Goal: Information Seeking & Learning: Check status

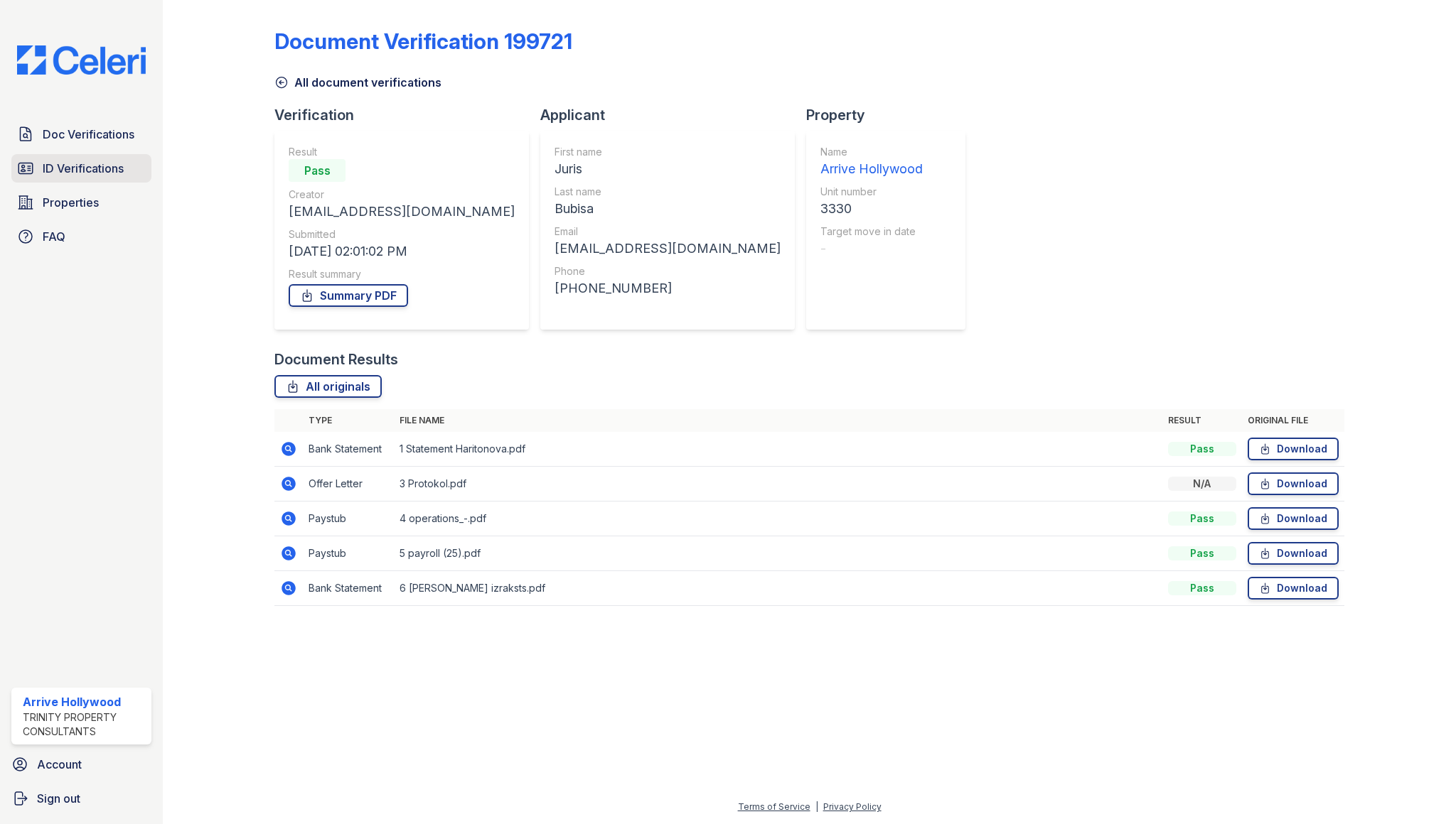
click at [84, 166] on span "ID Verifications" at bounding box center [83, 168] width 81 height 17
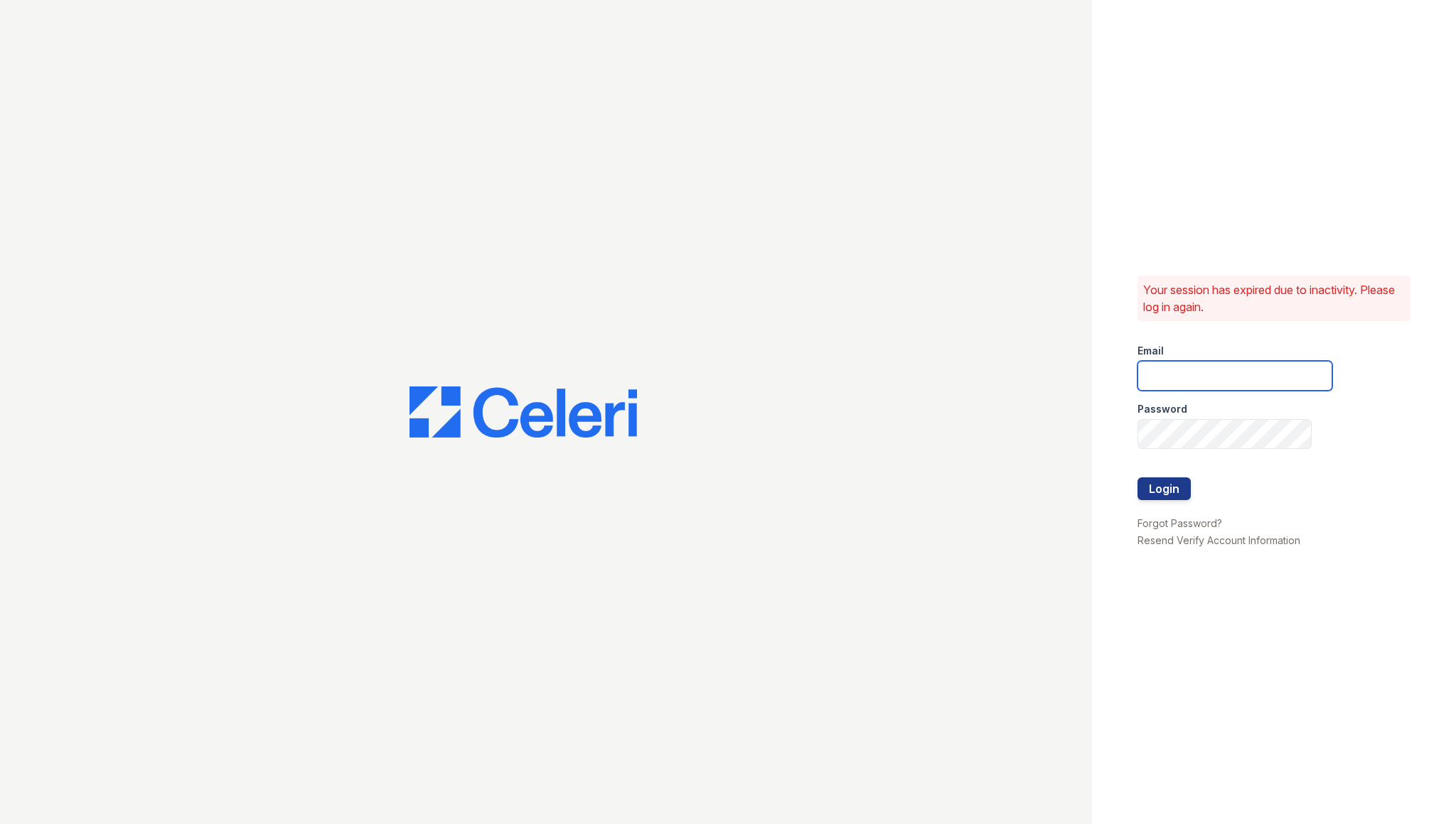
click at [1229, 376] on input "email" at bounding box center [1234, 376] width 195 height 30
type input "arrivehollywood@trinity-pm.com"
click at [1137, 477] on button "Login" at bounding box center [1163, 488] width 53 height 23
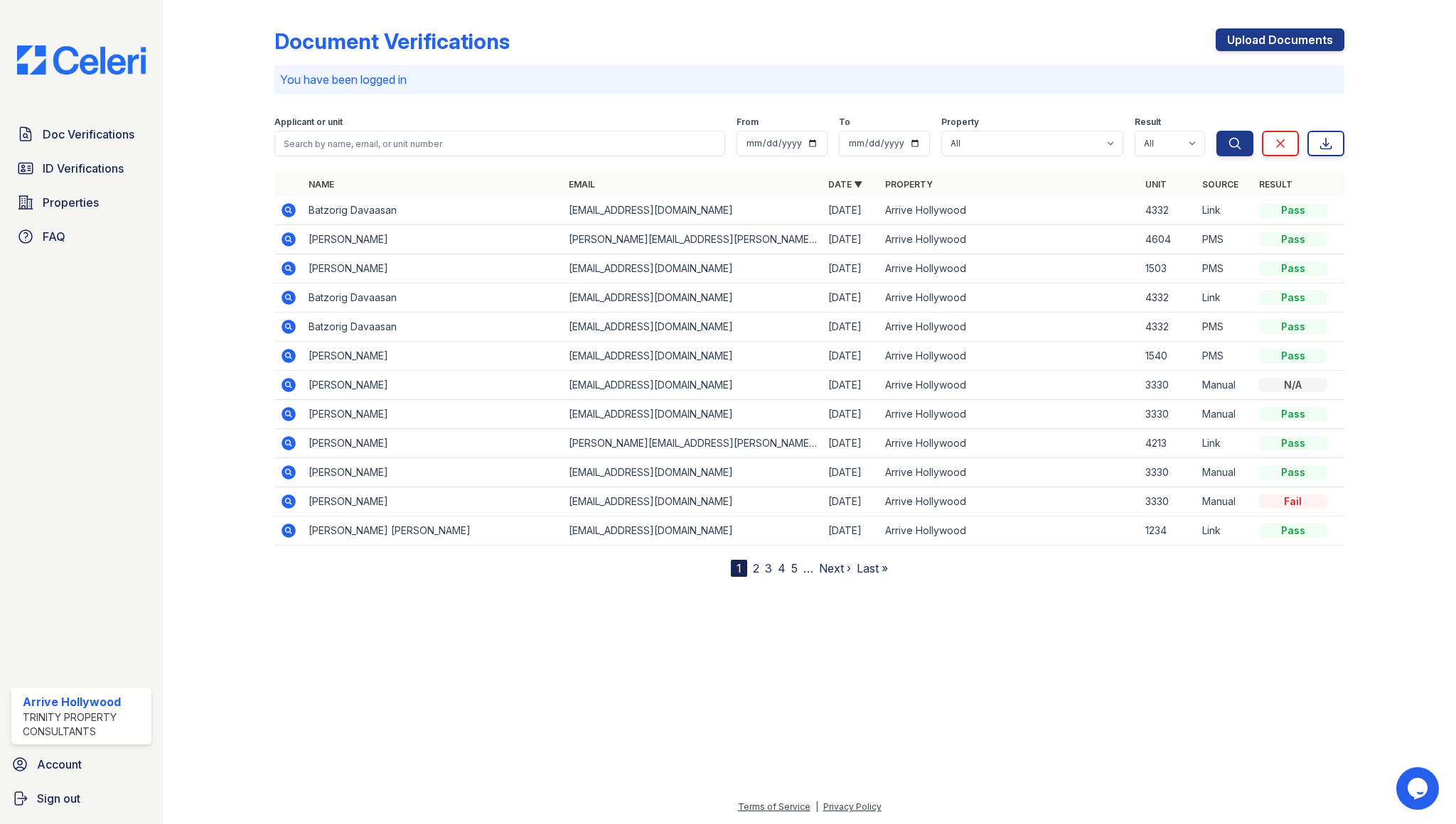
click at [287, 210] on icon at bounding box center [288, 209] width 4 height 4
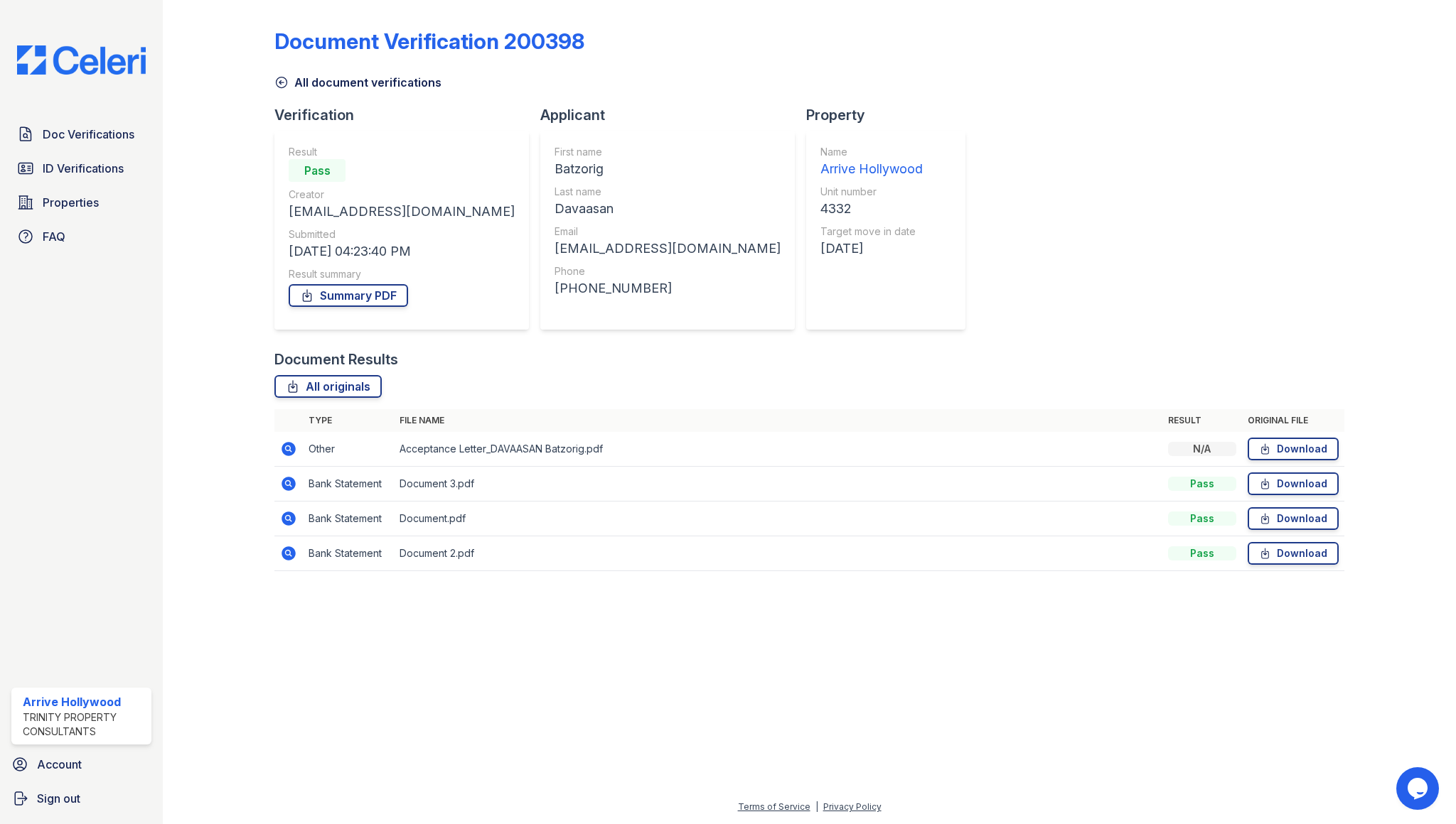
click at [289, 446] on icon at bounding box center [288, 449] width 17 height 17
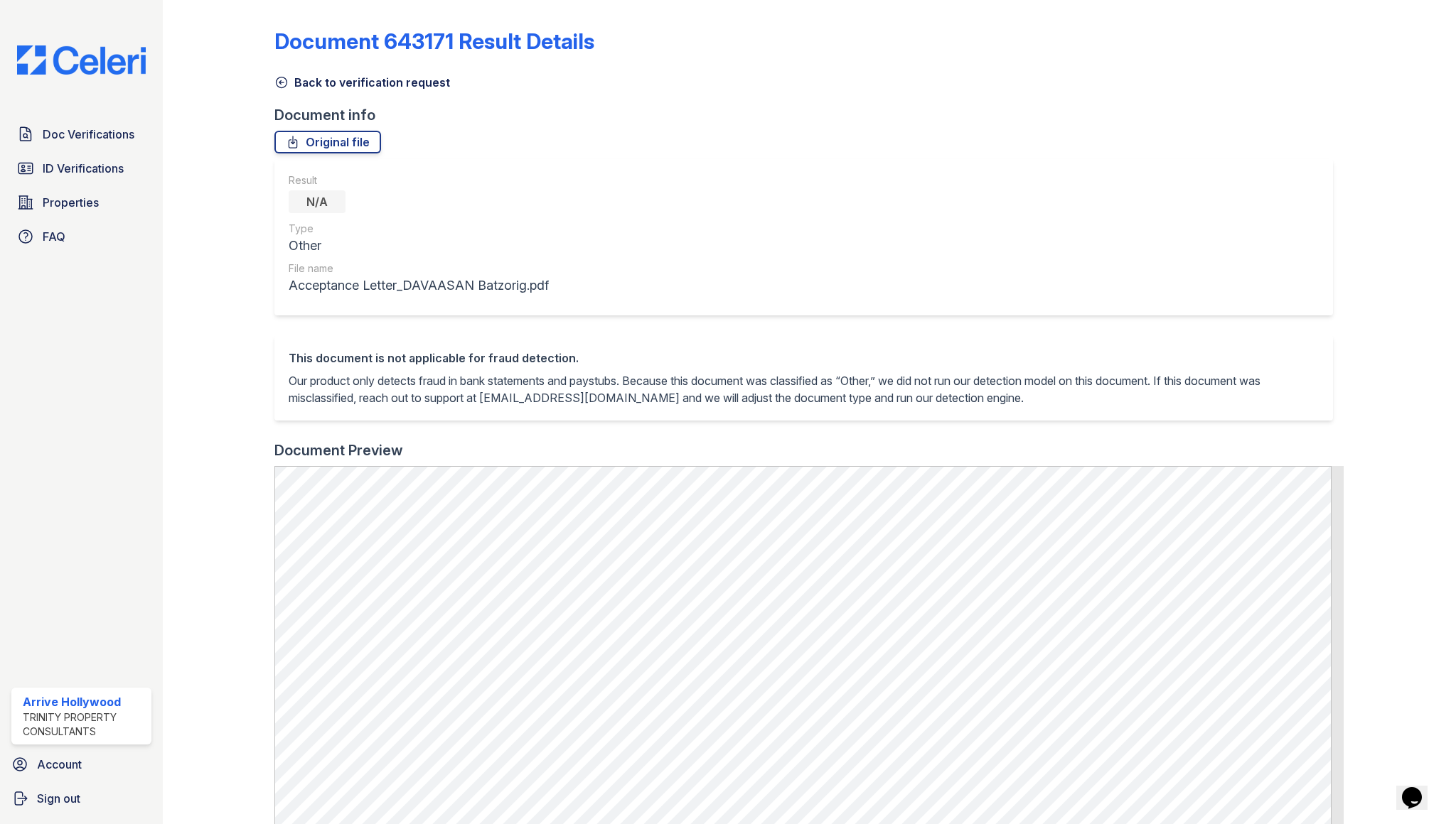
click at [279, 83] on icon at bounding box center [282, 83] width 11 height 11
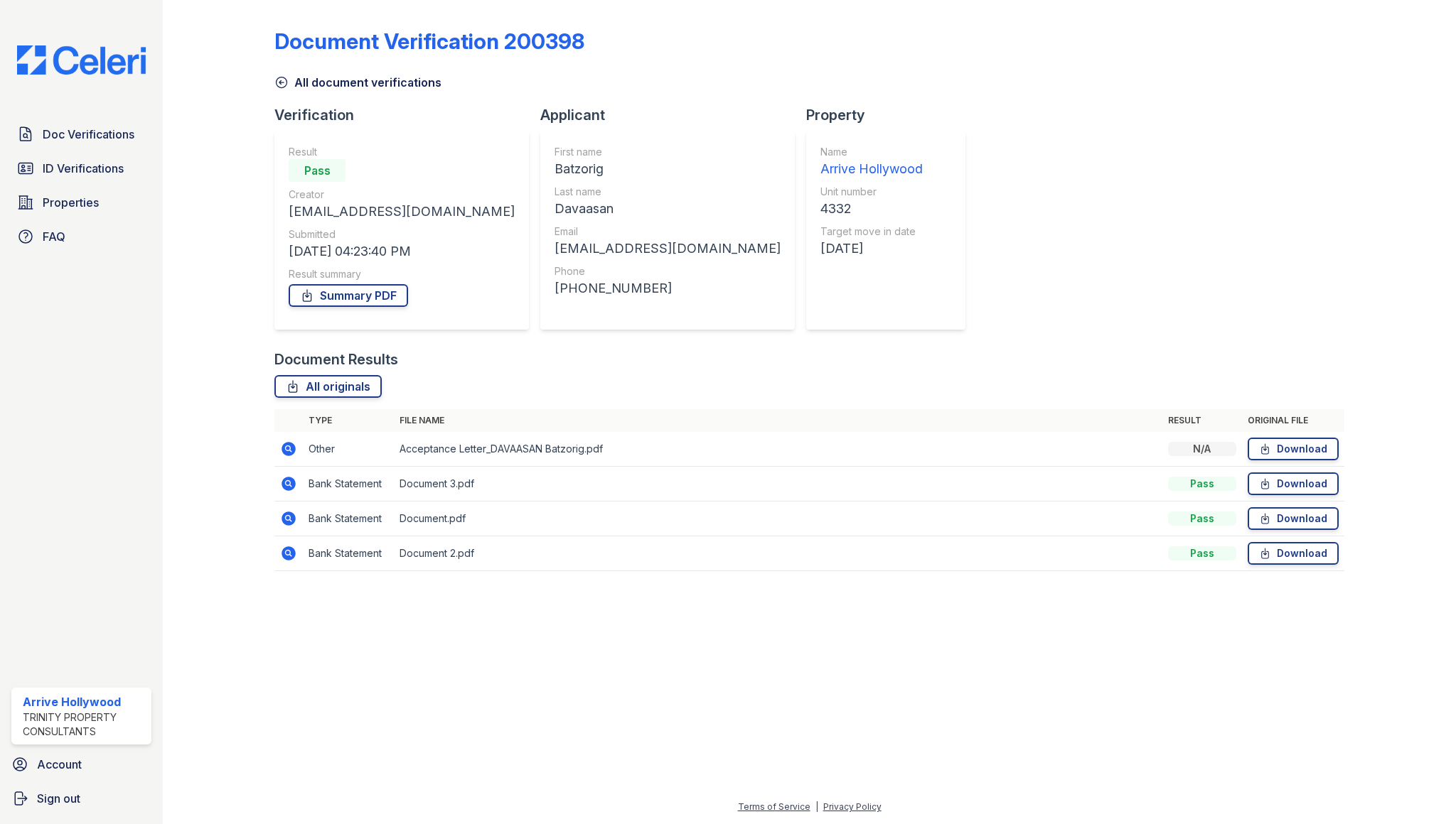
click at [287, 476] on icon at bounding box center [288, 484] width 17 height 17
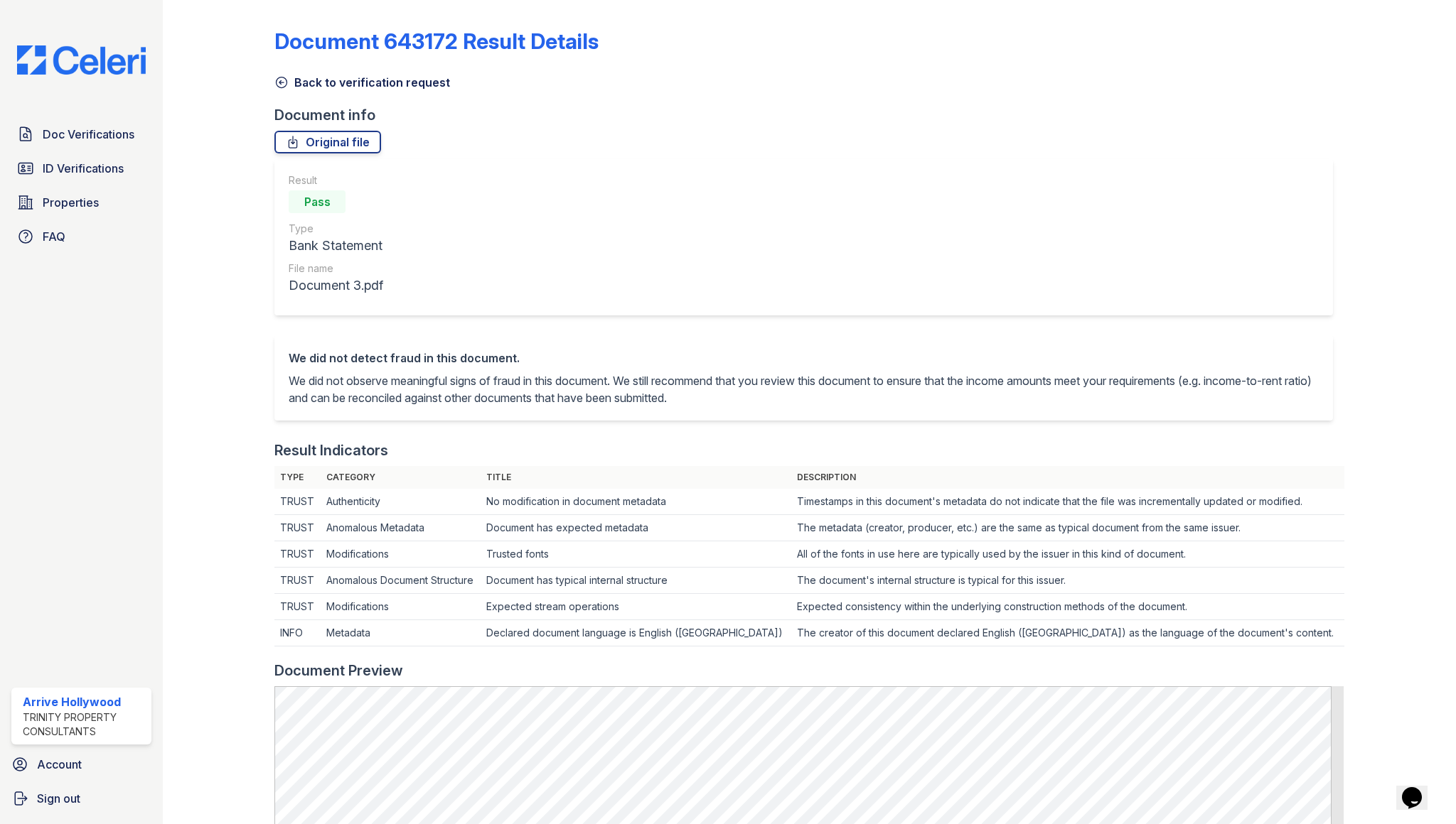
click at [276, 87] on icon at bounding box center [282, 82] width 15 height 15
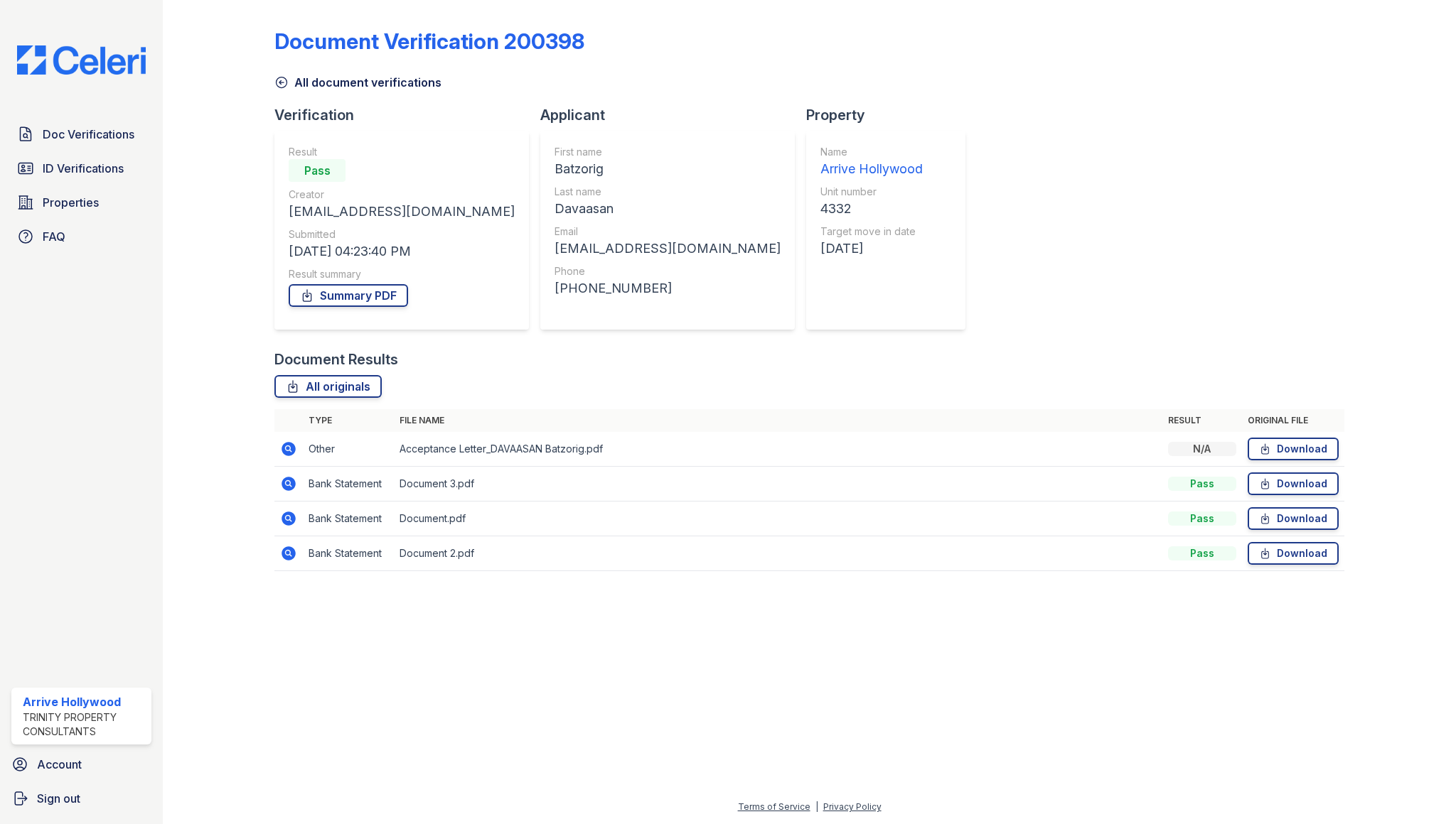
click at [285, 519] on icon at bounding box center [288, 519] width 17 height 17
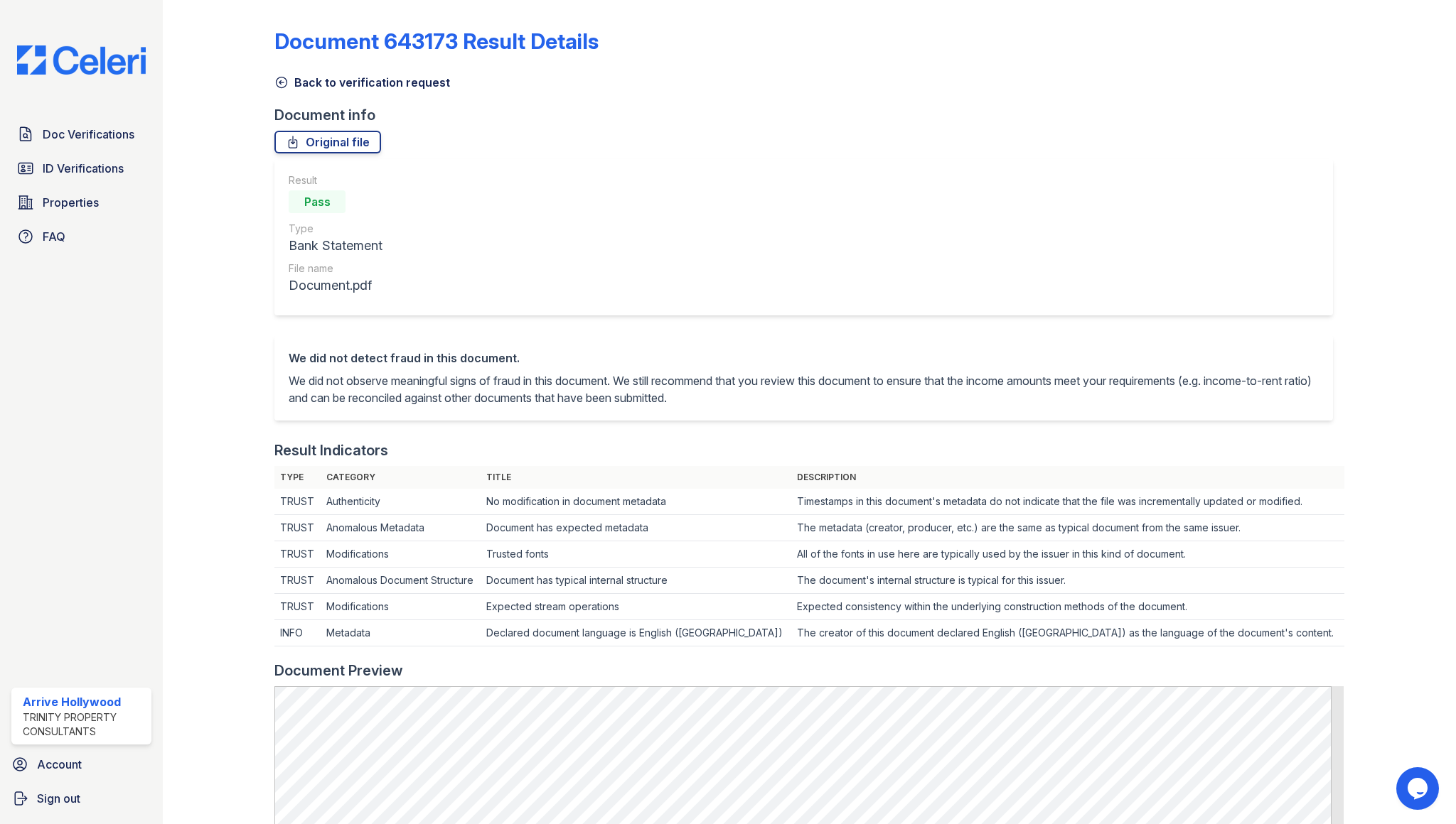
click at [280, 81] on icon at bounding box center [282, 82] width 15 height 15
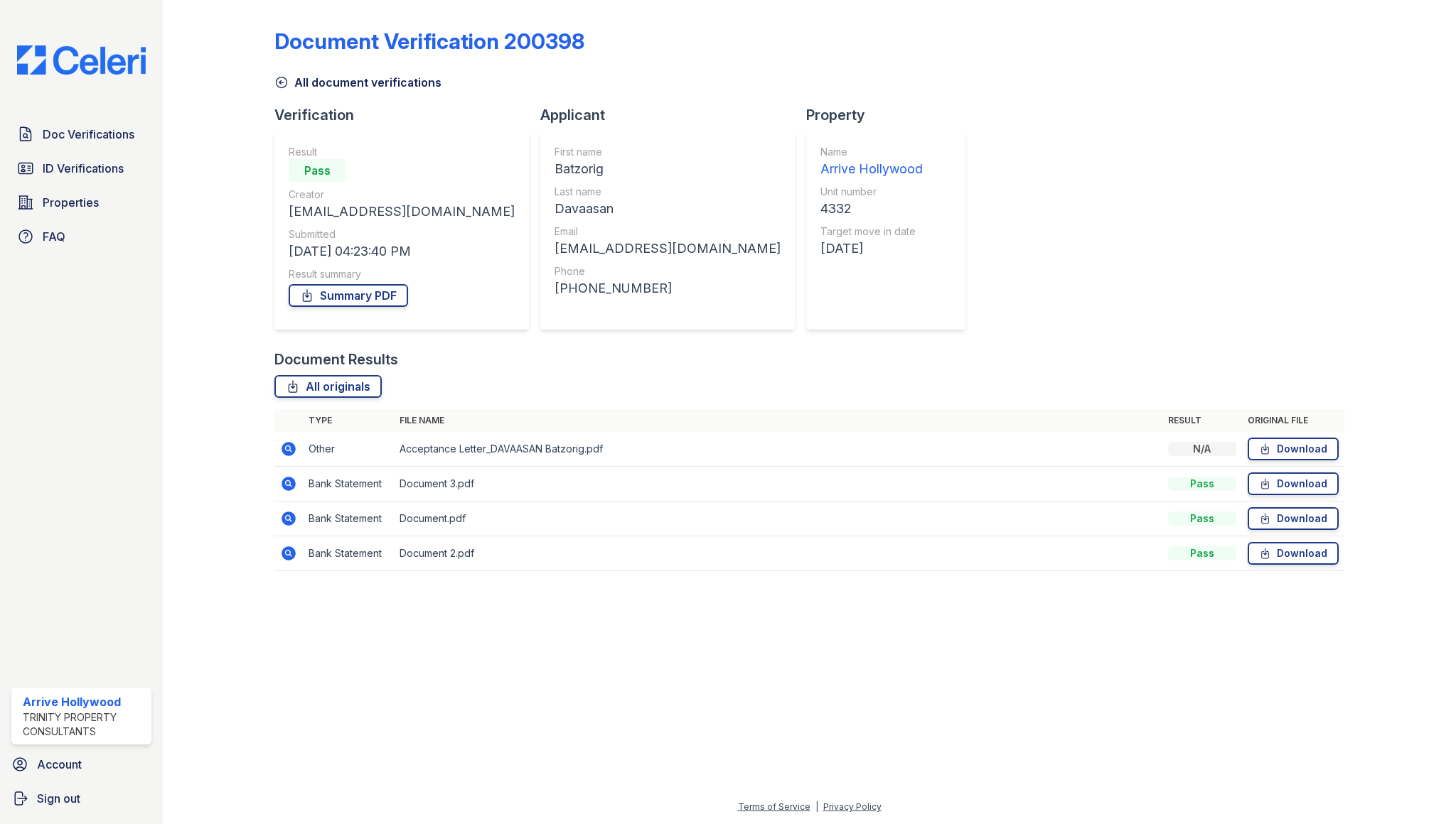
click at [288, 556] on icon at bounding box center [288, 553] width 17 height 17
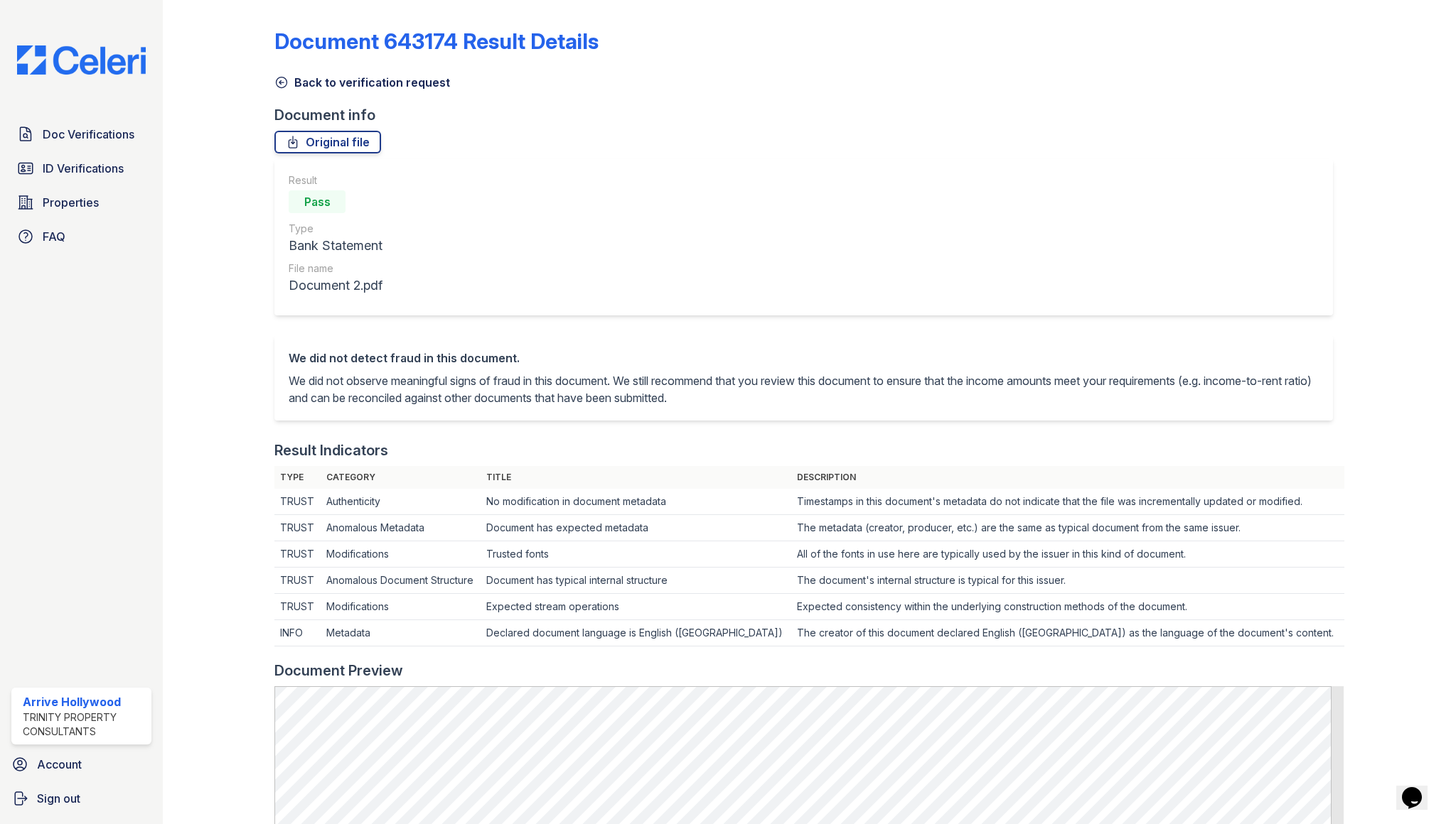
click at [279, 80] on icon at bounding box center [282, 82] width 15 height 15
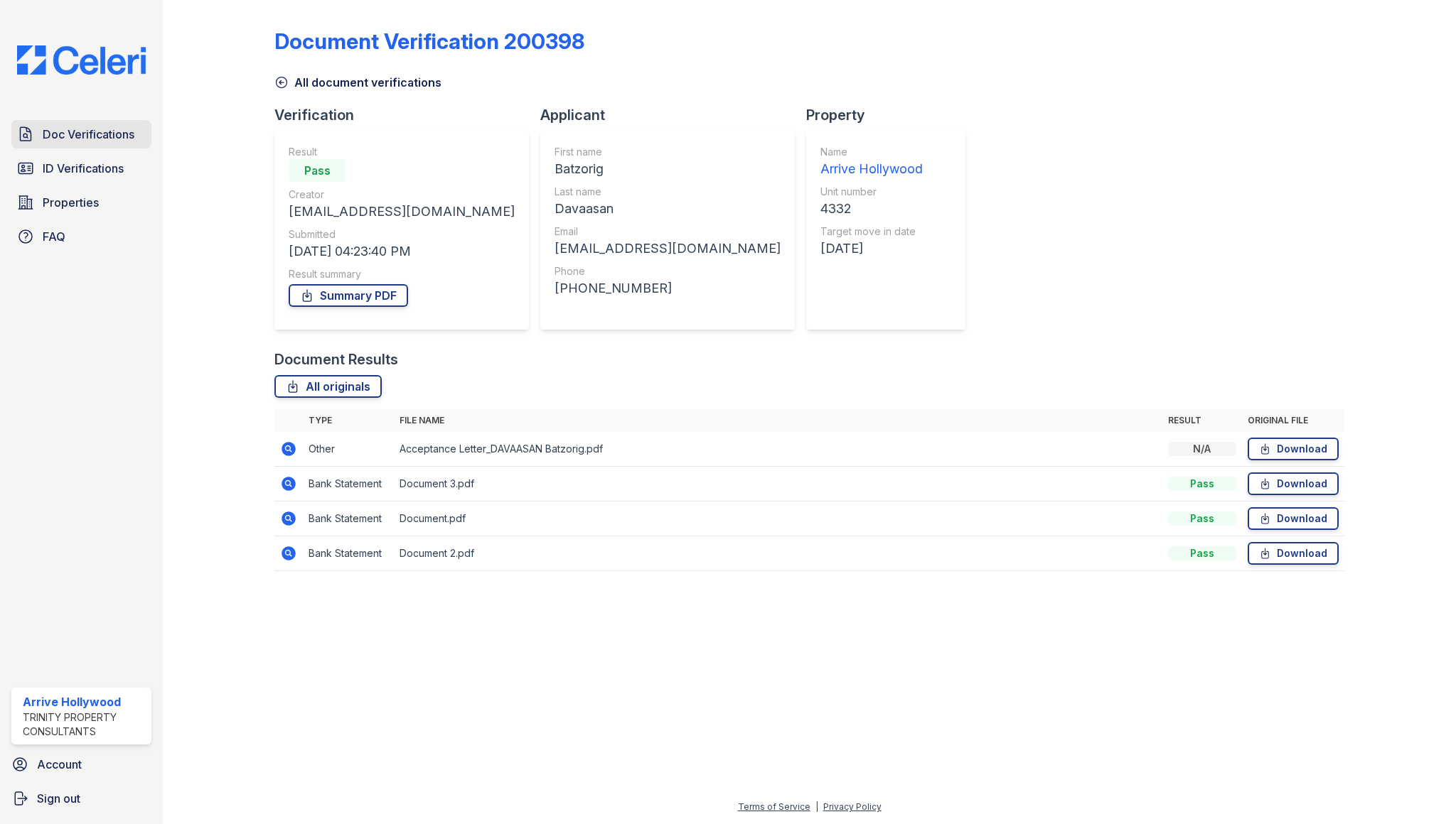
click at [112, 137] on span "Doc Verifications" at bounding box center [89, 134] width 91 height 17
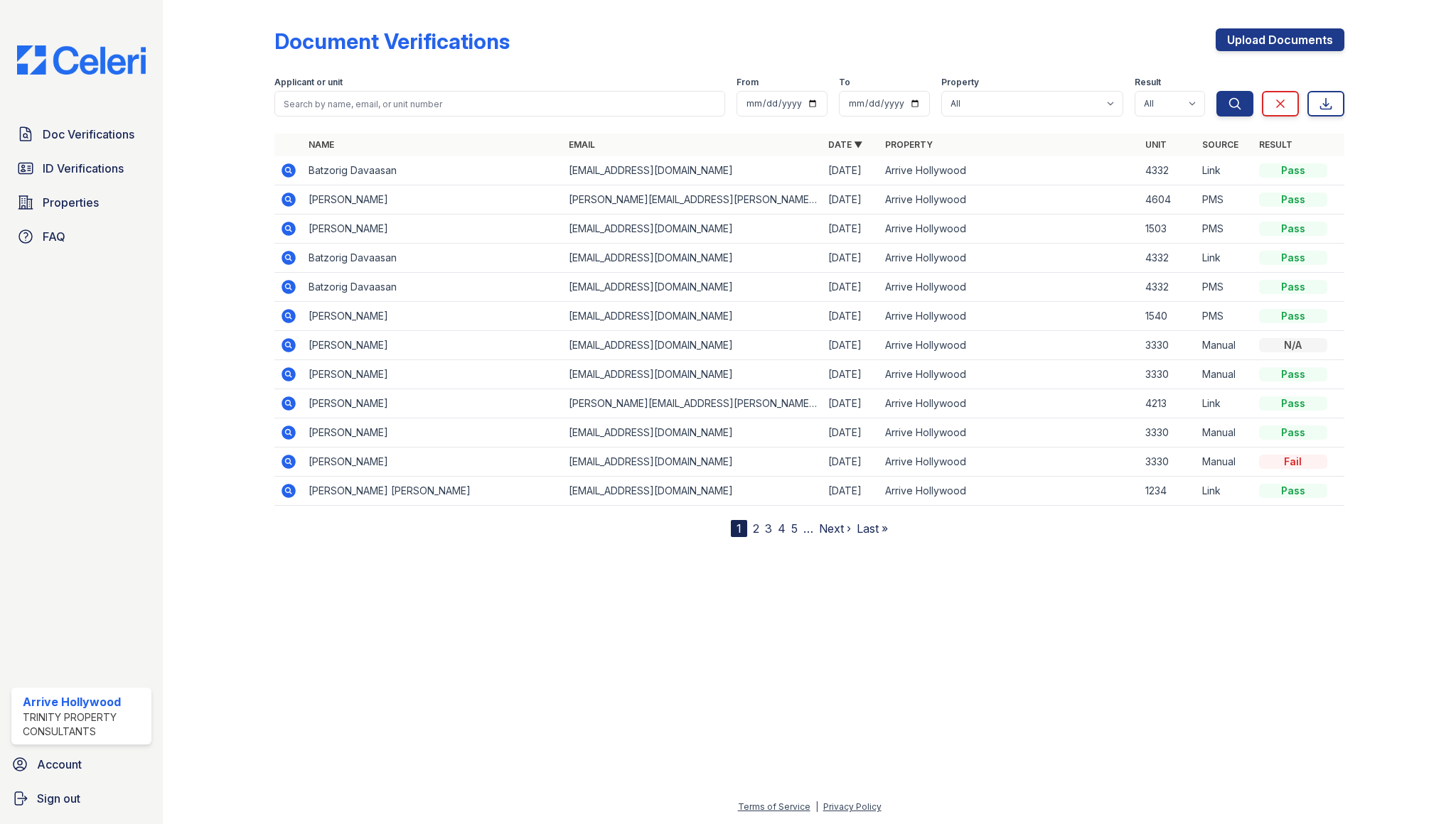
click at [290, 257] on icon at bounding box center [288, 258] width 17 height 17
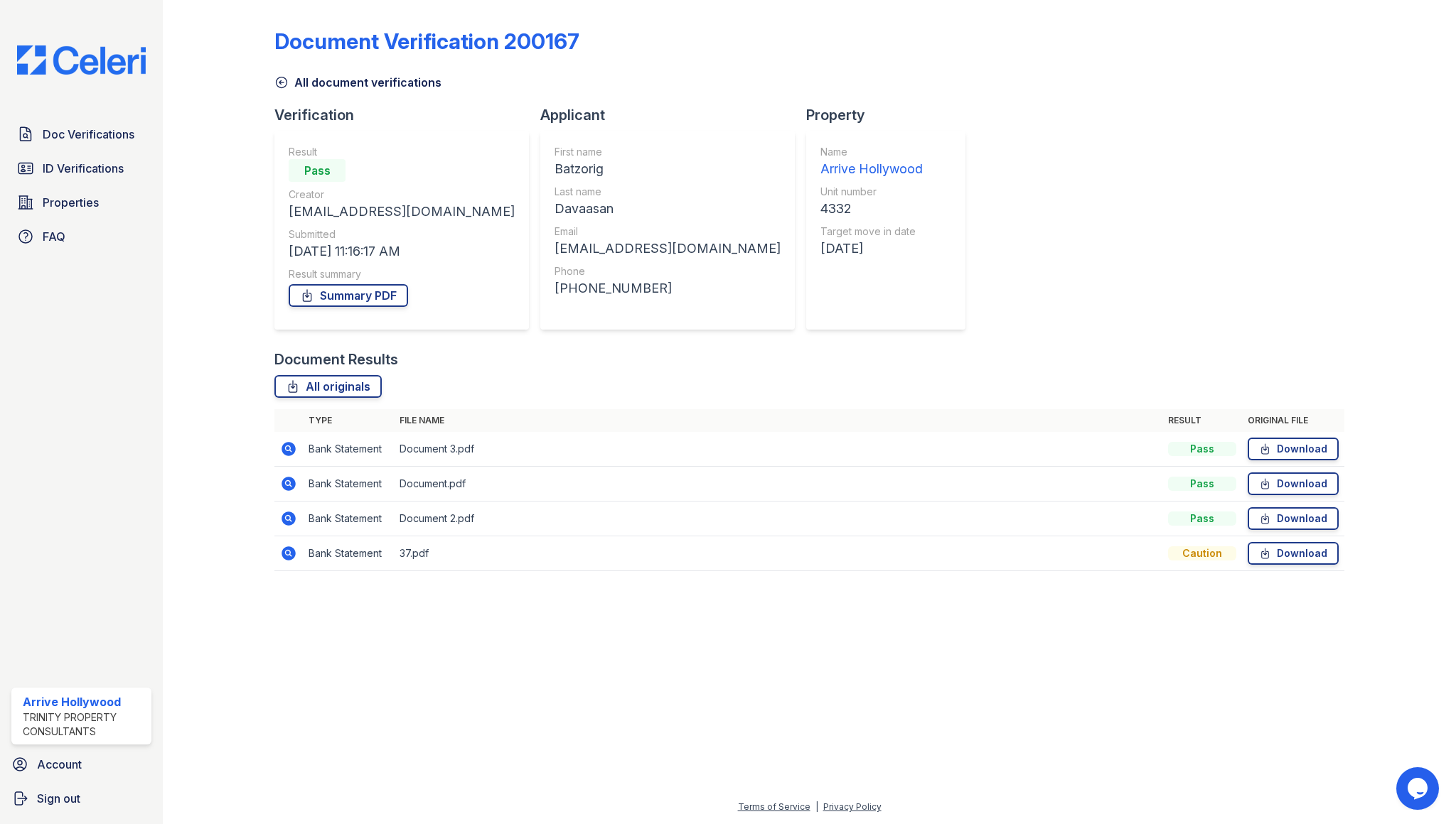
click at [285, 554] on icon at bounding box center [288, 553] width 17 height 17
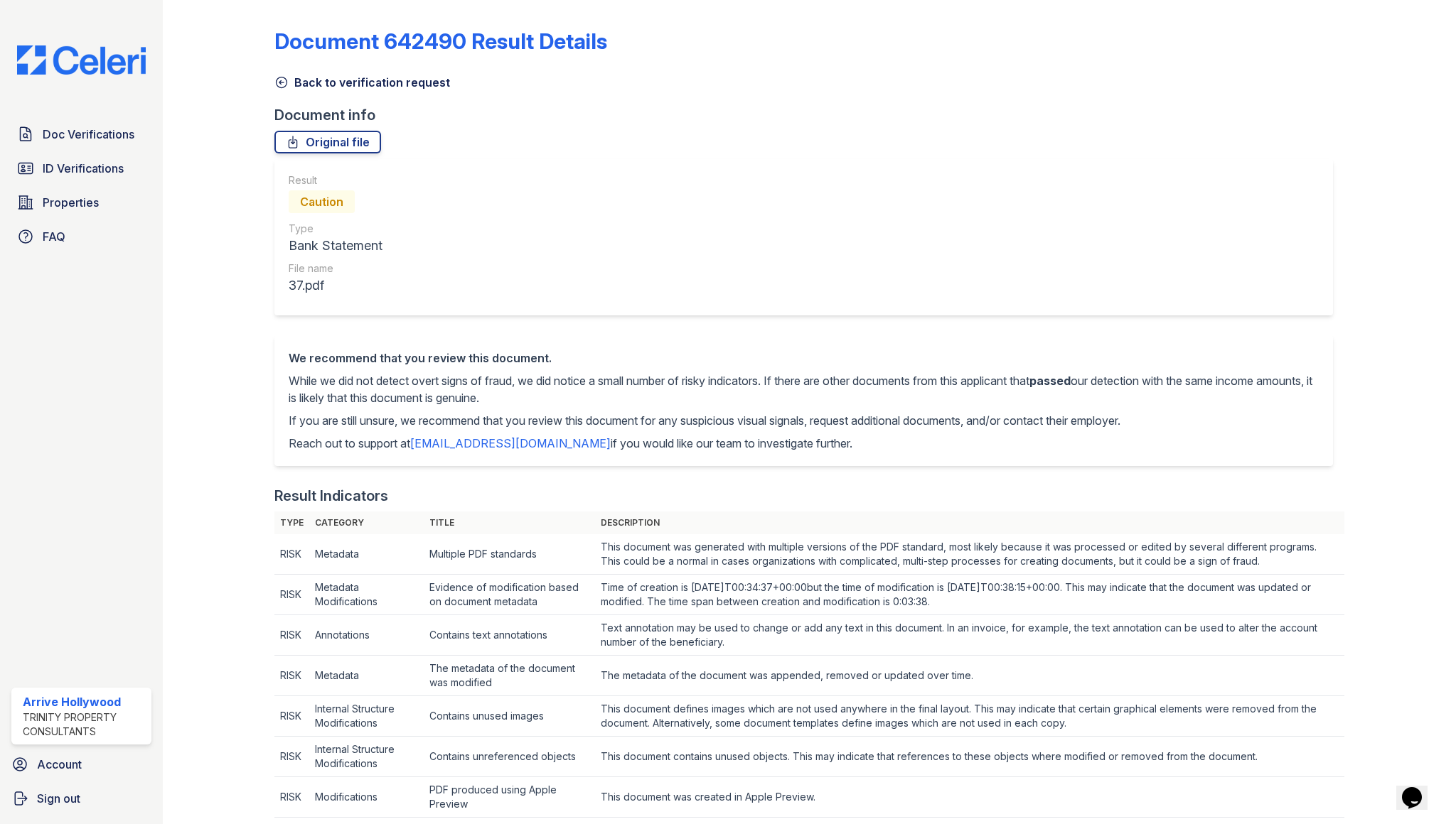
click at [276, 78] on icon at bounding box center [282, 83] width 11 height 11
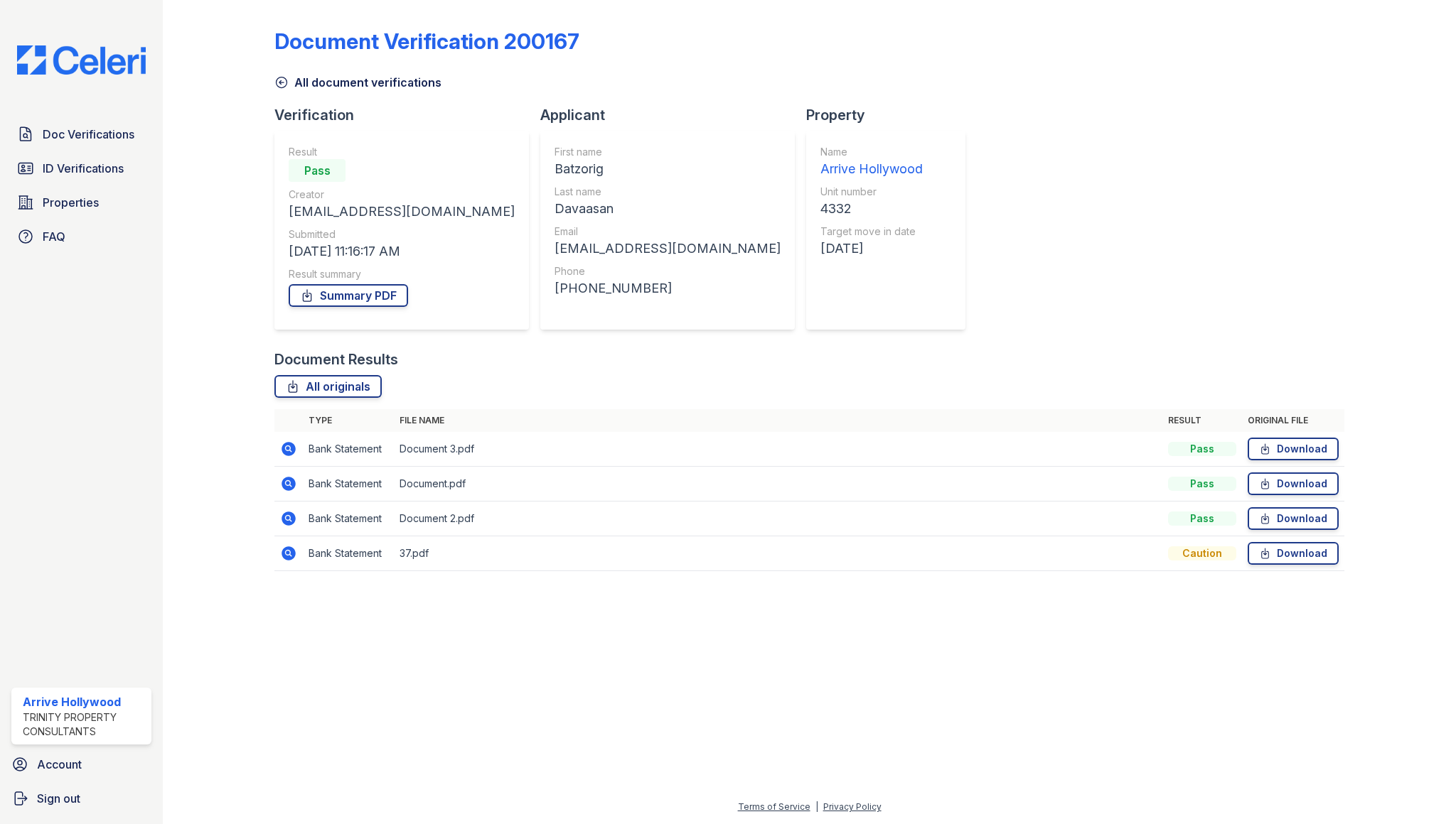
click at [554, 171] on div "Batzorig" at bounding box center [667, 169] width 226 height 20
copy div "Batzorig"
click at [287, 450] on icon at bounding box center [288, 449] width 17 height 17
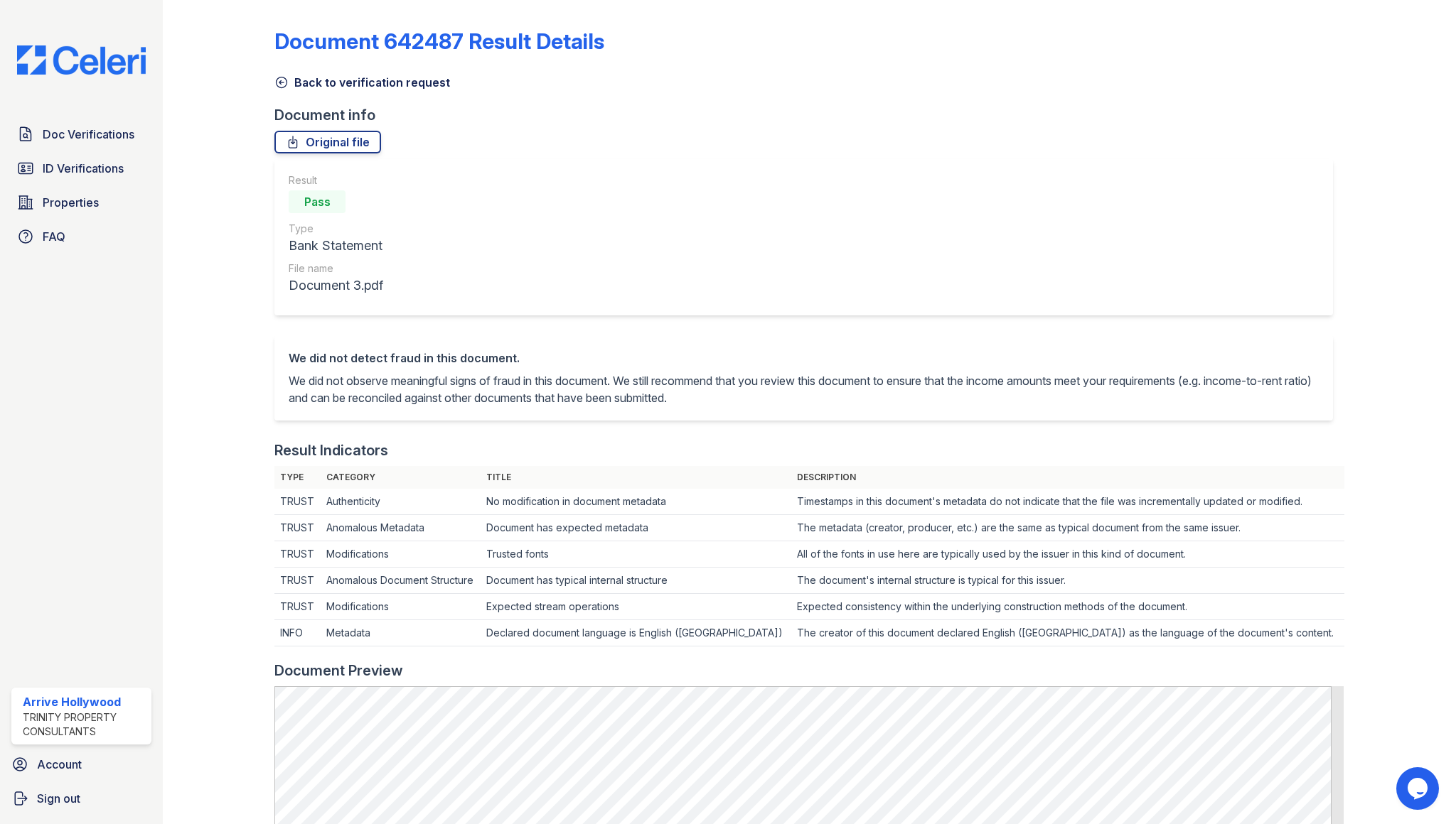
click at [274, 75] on icon at bounding box center [282, 82] width 15 height 15
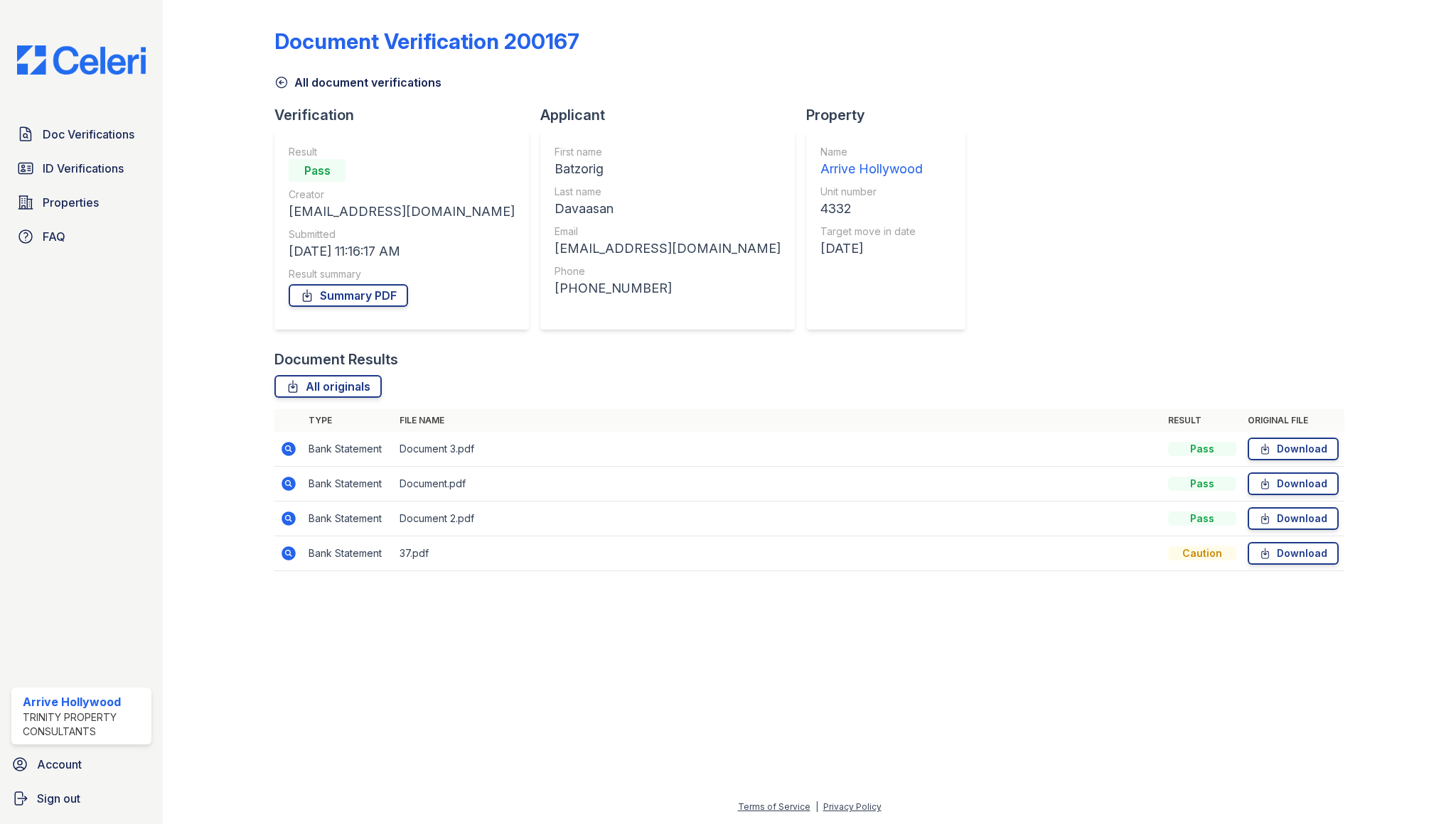
click at [291, 478] on icon at bounding box center [290, 484] width 15 height 15
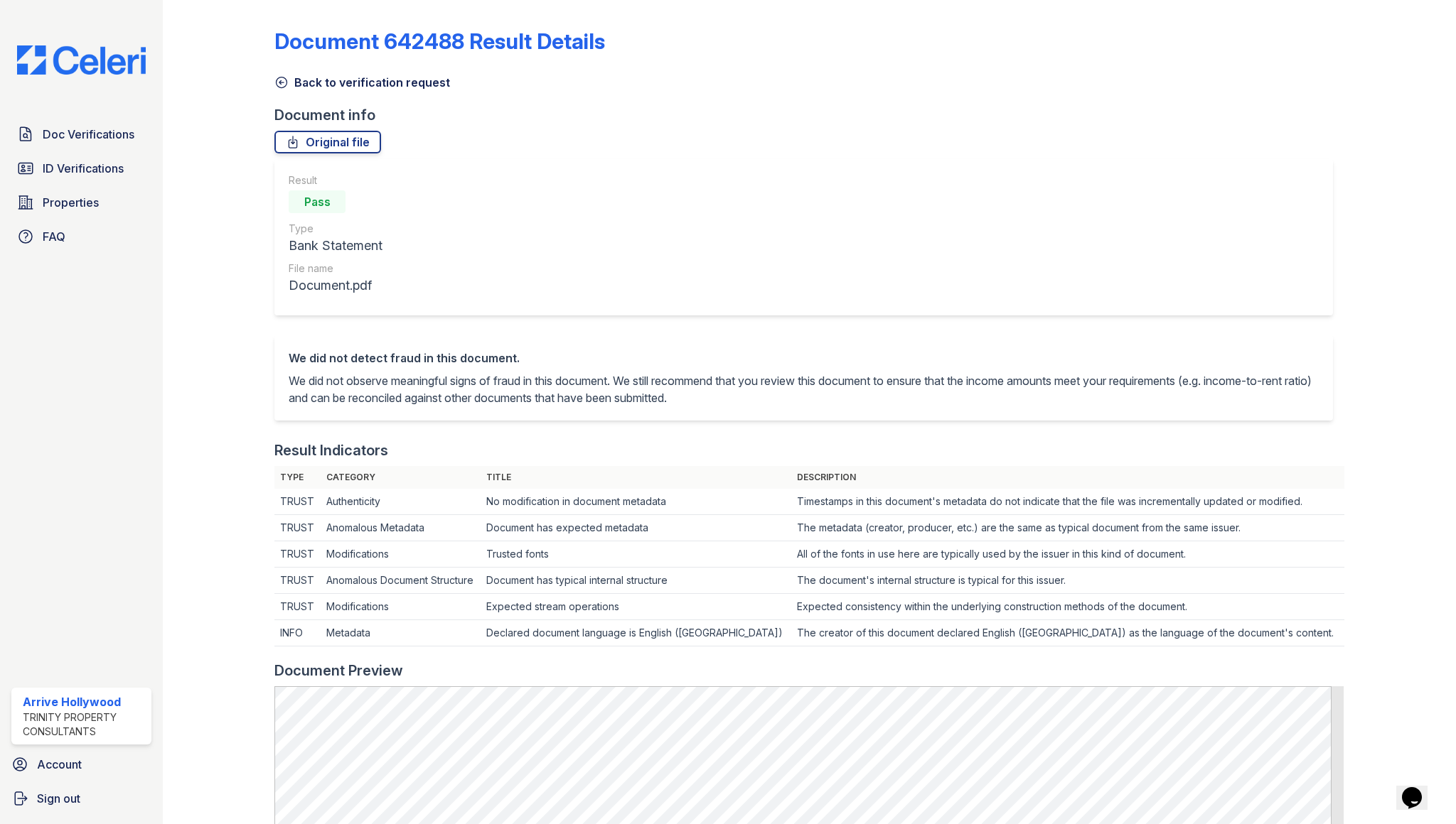
click at [276, 82] on icon at bounding box center [282, 82] width 15 height 15
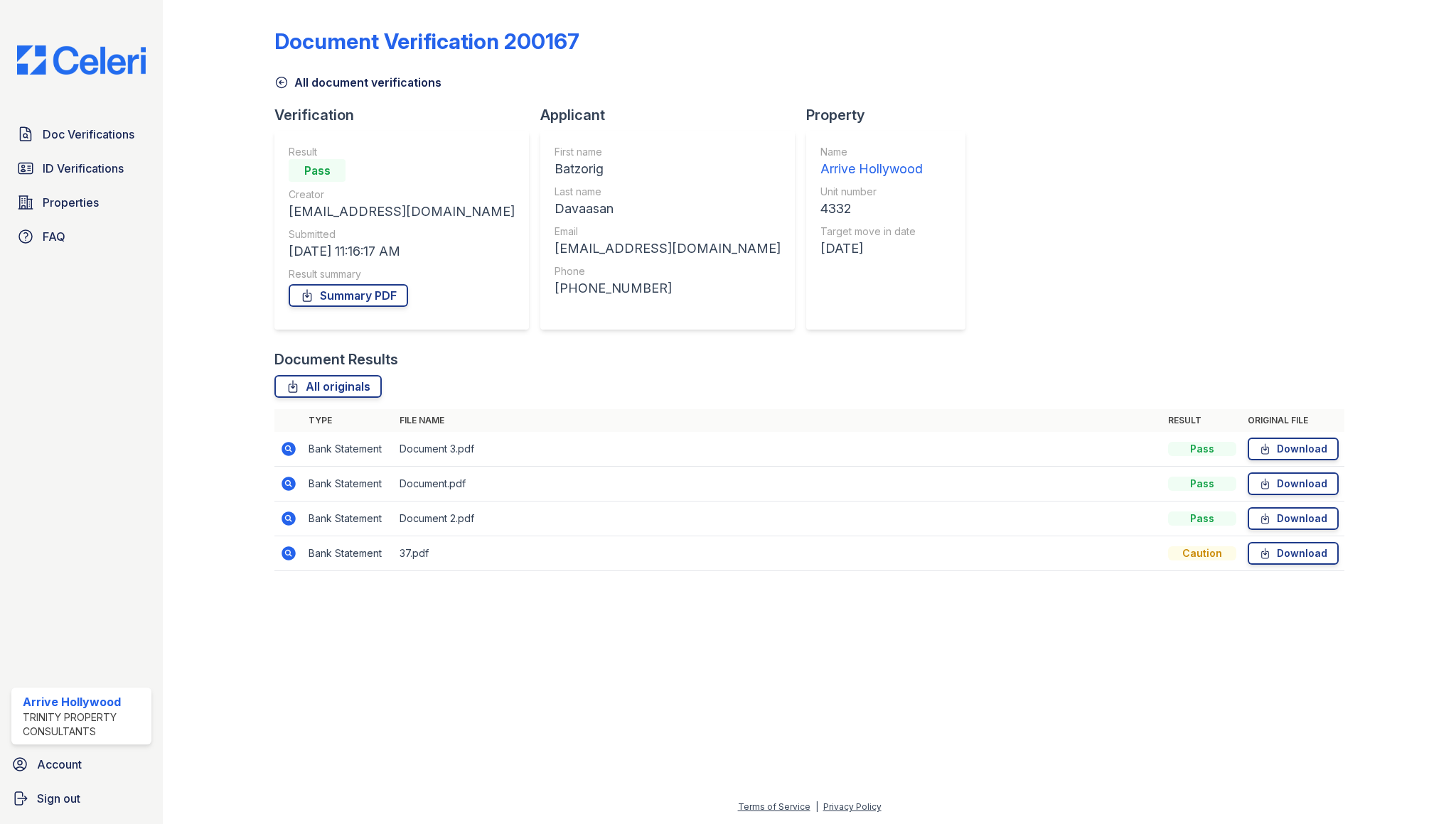
click at [294, 519] on icon at bounding box center [290, 519] width 15 height 15
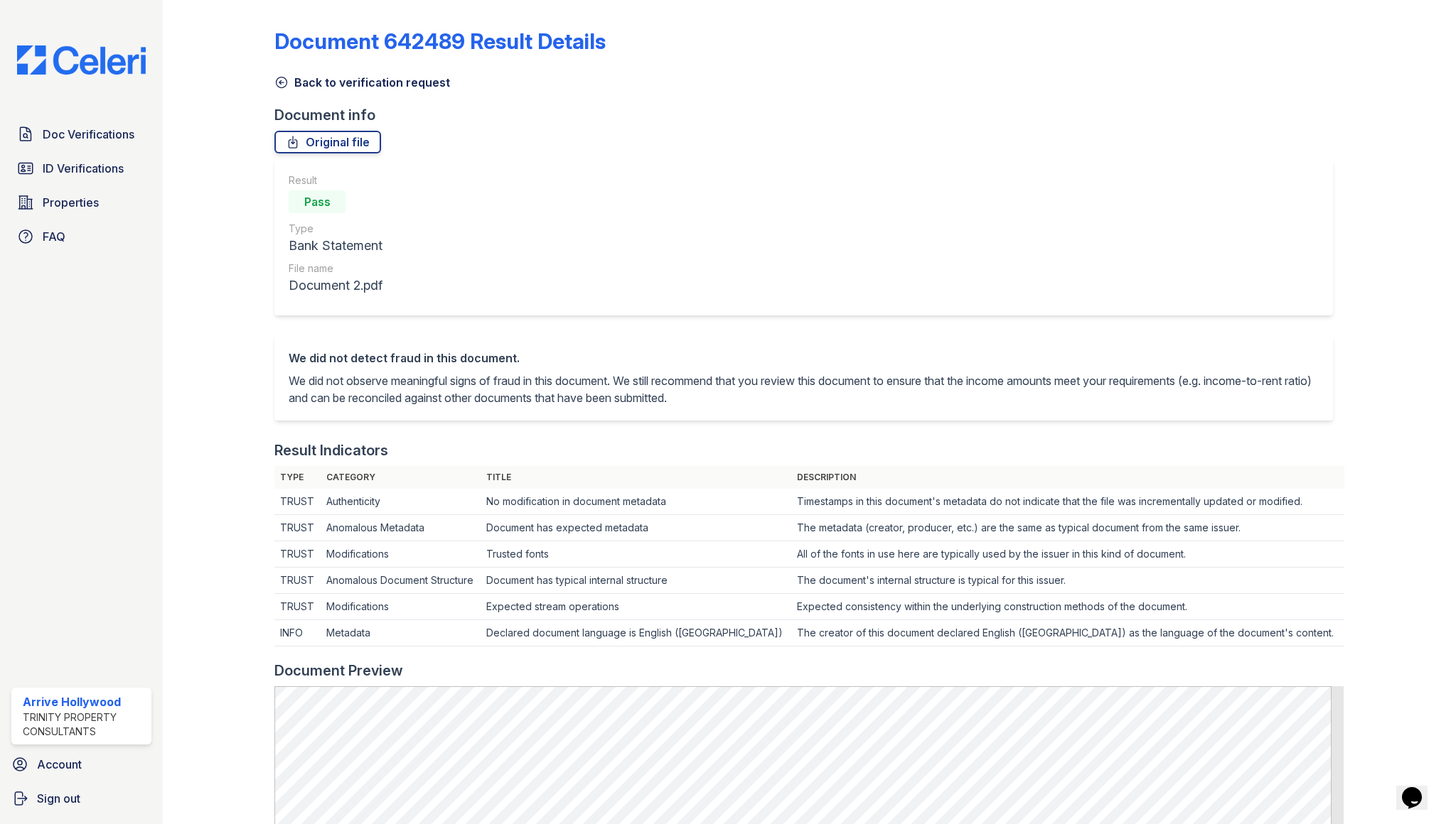
click at [284, 82] on icon at bounding box center [282, 82] width 15 height 15
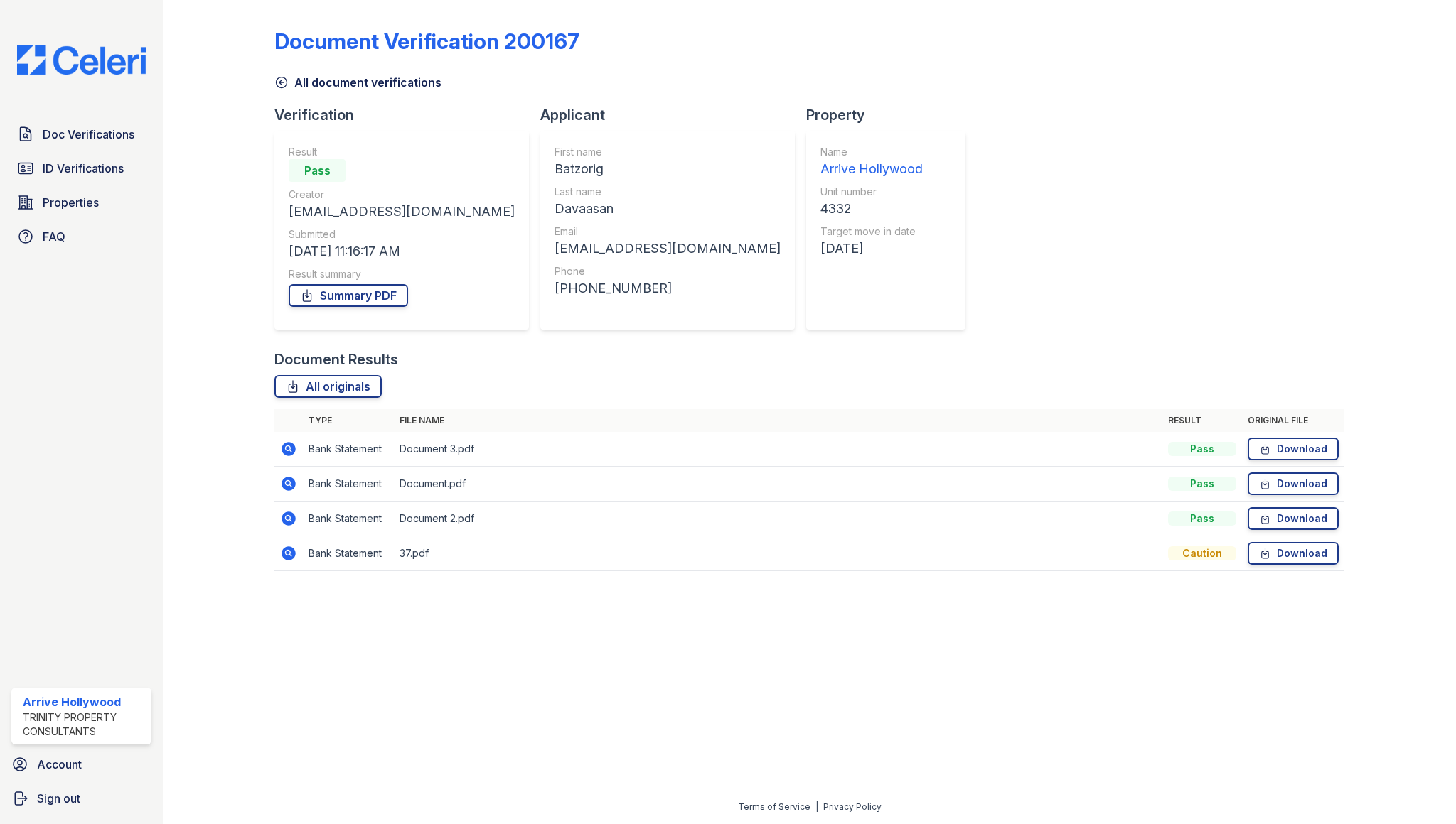
click at [283, 521] on icon at bounding box center [290, 519] width 15 height 15
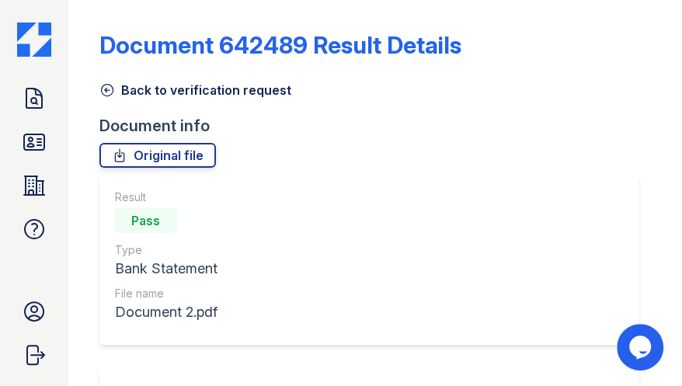
click at [103, 91] on icon at bounding box center [107, 90] width 16 height 16
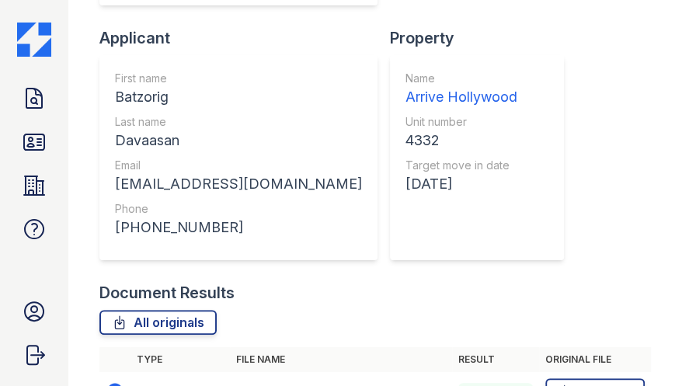
scroll to position [517, 0]
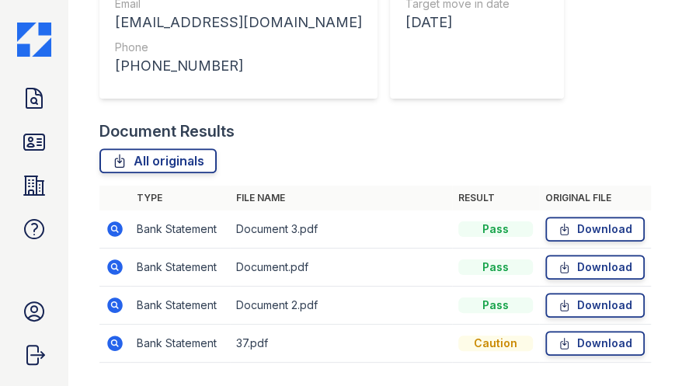
click at [118, 298] on icon at bounding box center [115, 306] width 16 height 16
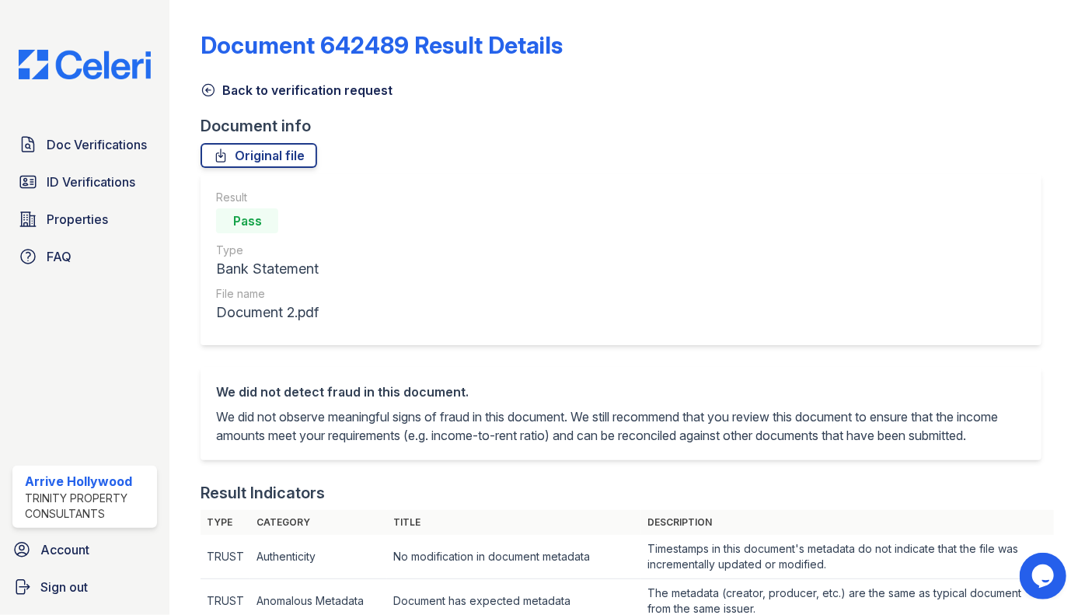
click at [203, 87] on icon at bounding box center [209, 91] width 12 height 12
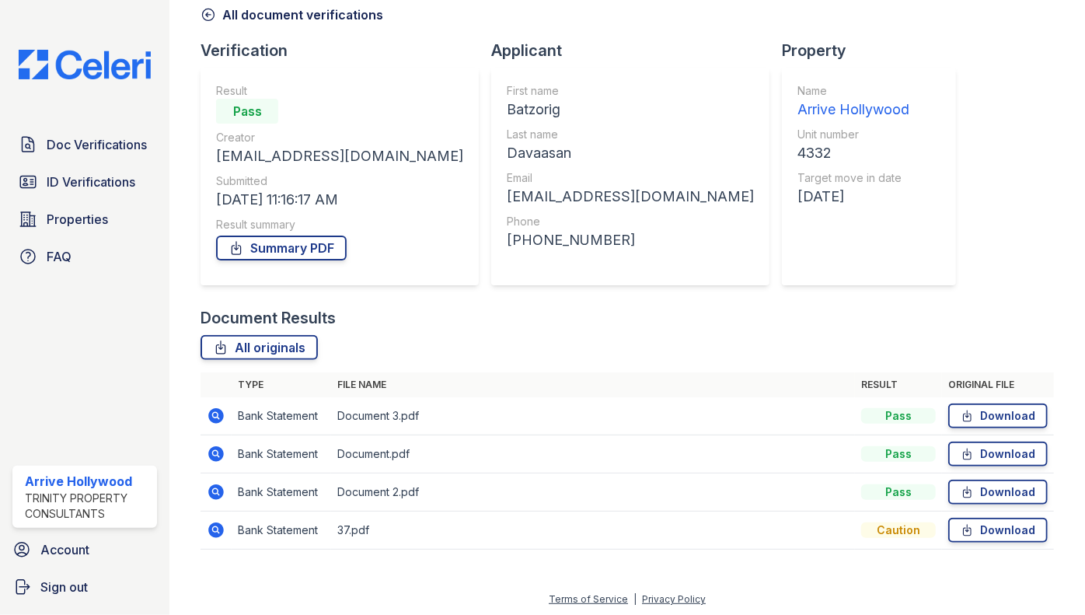
scroll to position [78, 0]
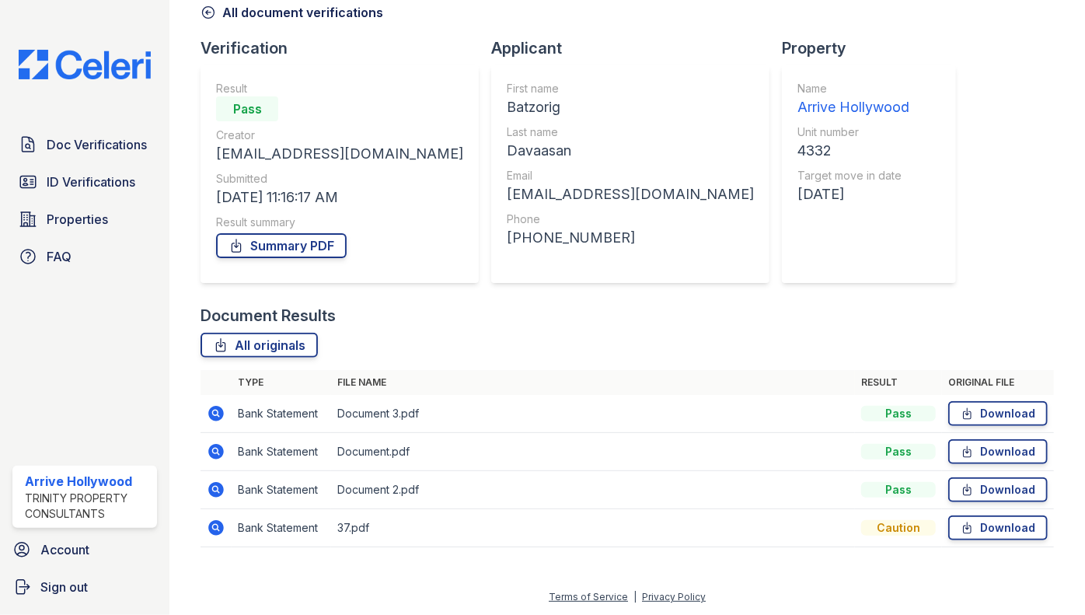
click at [217, 385] on icon at bounding box center [216, 527] width 4 height 4
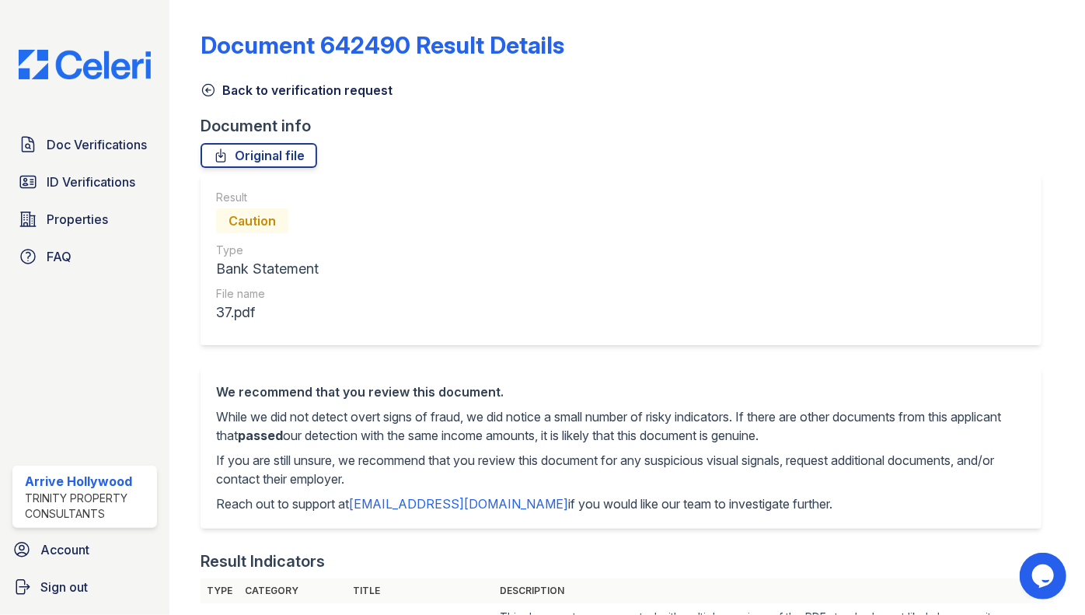
click at [210, 89] on icon at bounding box center [208, 90] width 16 height 16
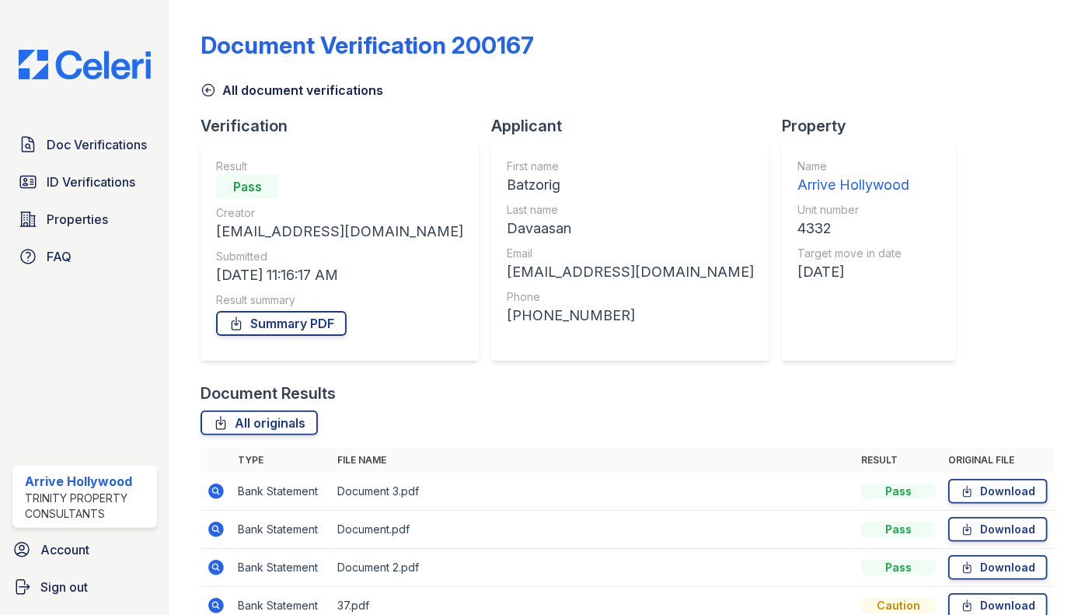
click at [209, 89] on icon at bounding box center [208, 90] width 16 height 16
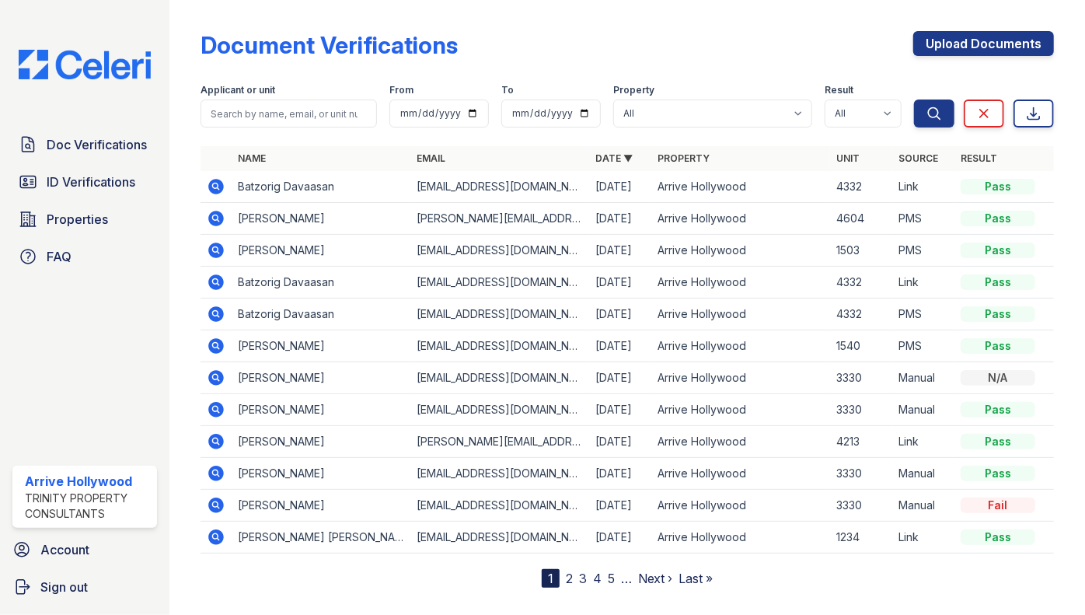
click at [221, 315] on icon at bounding box center [217, 314] width 16 height 16
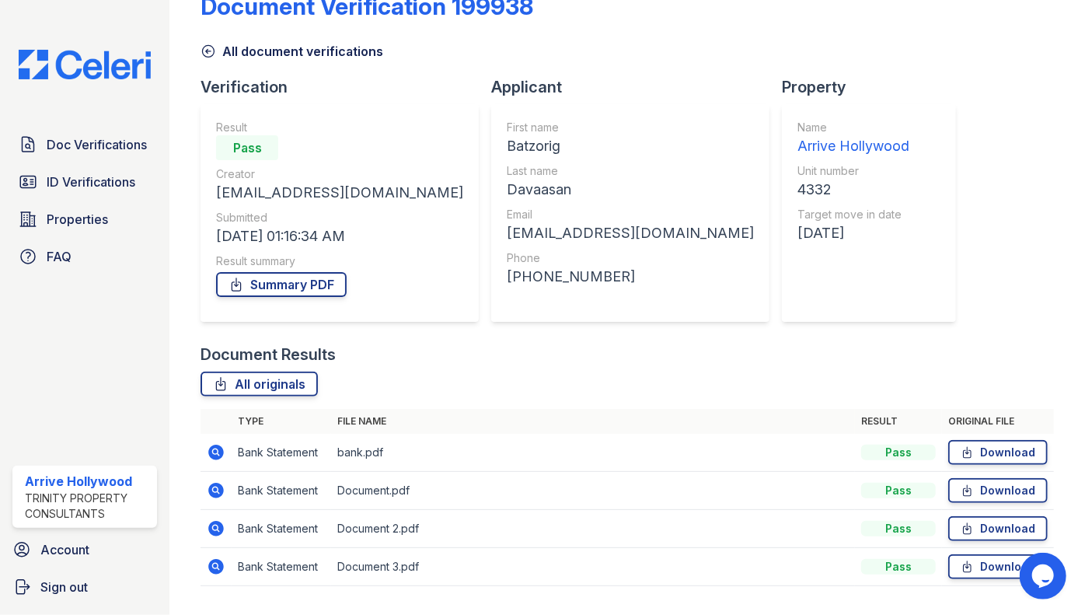
scroll to position [78, 0]
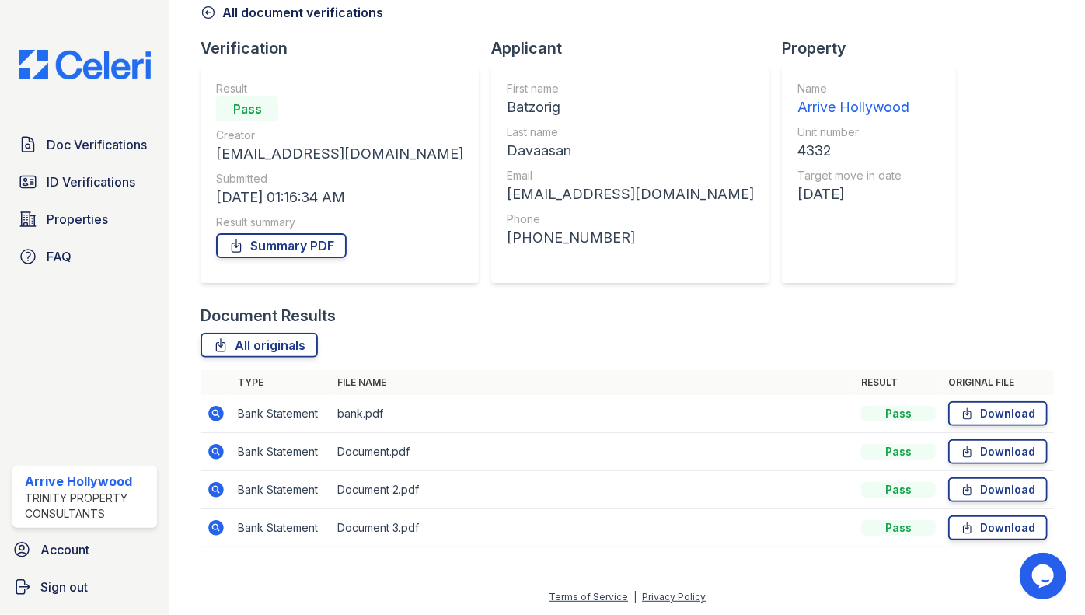
click at [211, 410] on icon at bounding box center [217, 414] width 16 height 16
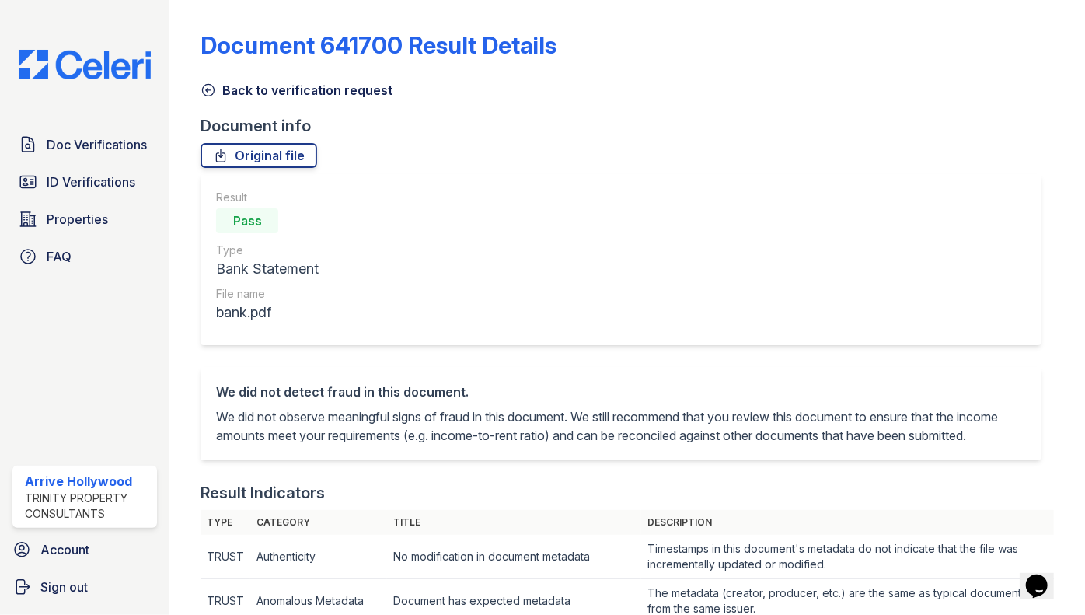
click at [202, 89] on icon at bounding box center [208, 90] width 16 height 16
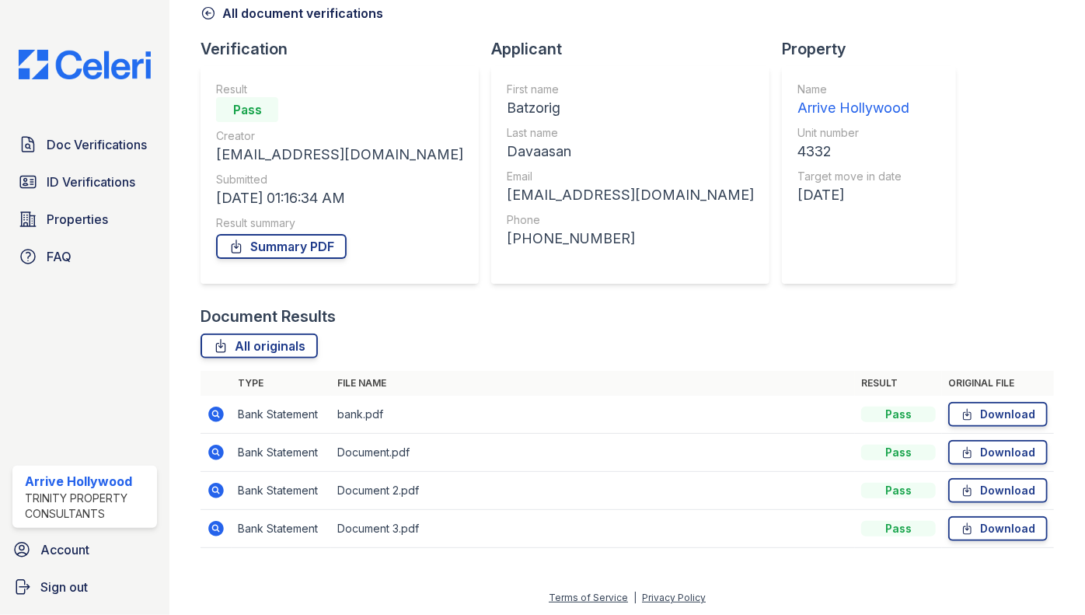
scroll to position [78, 0]
click at [211, 444] on icon at bounding box center [216, 451] width 19 height 19
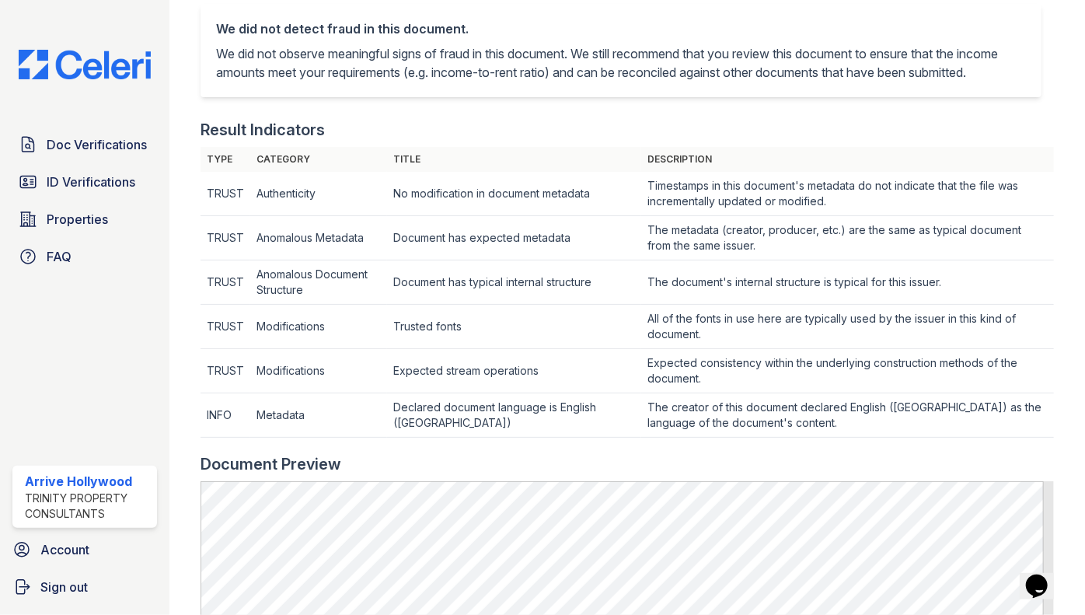
scroll to position [70, 0]
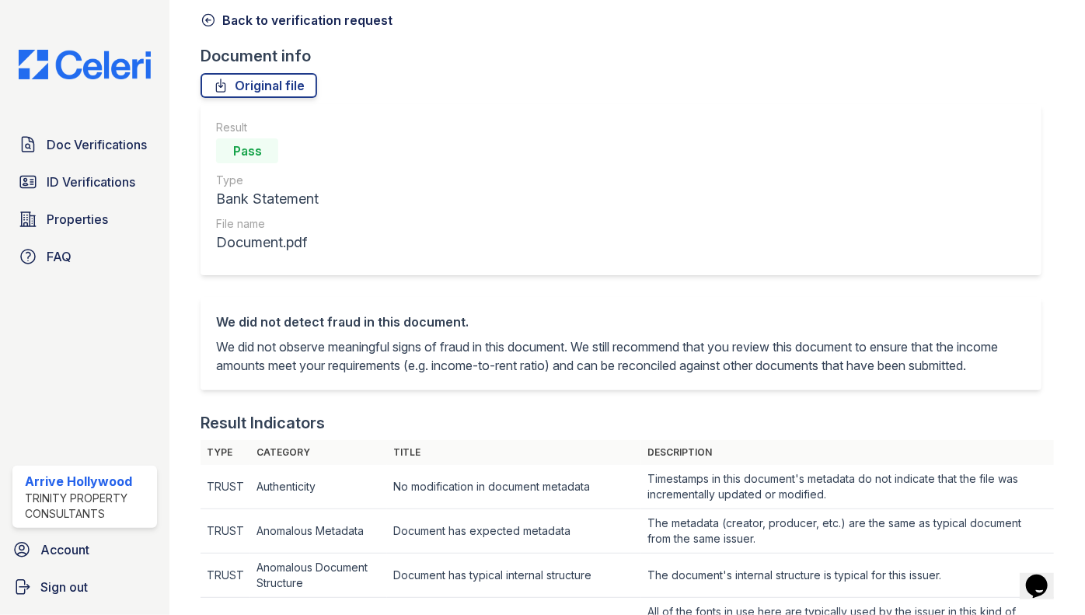
click at [205, 16] on icon at bounding box center [208, 20] width 16 height 16
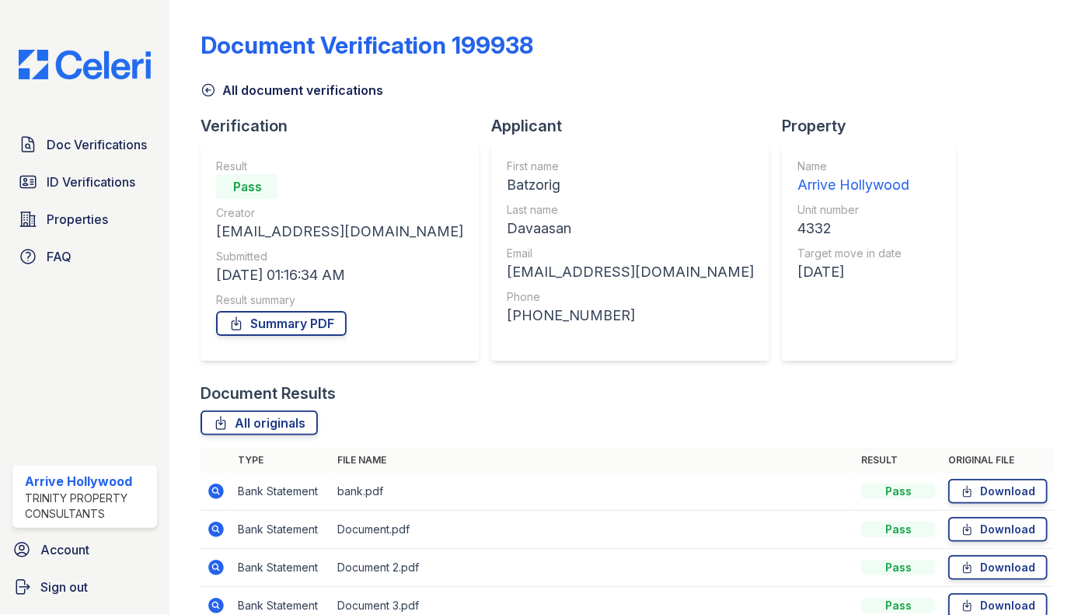
click at [215, 567] on icon at bounding box center [216, 566] width 4 height 4
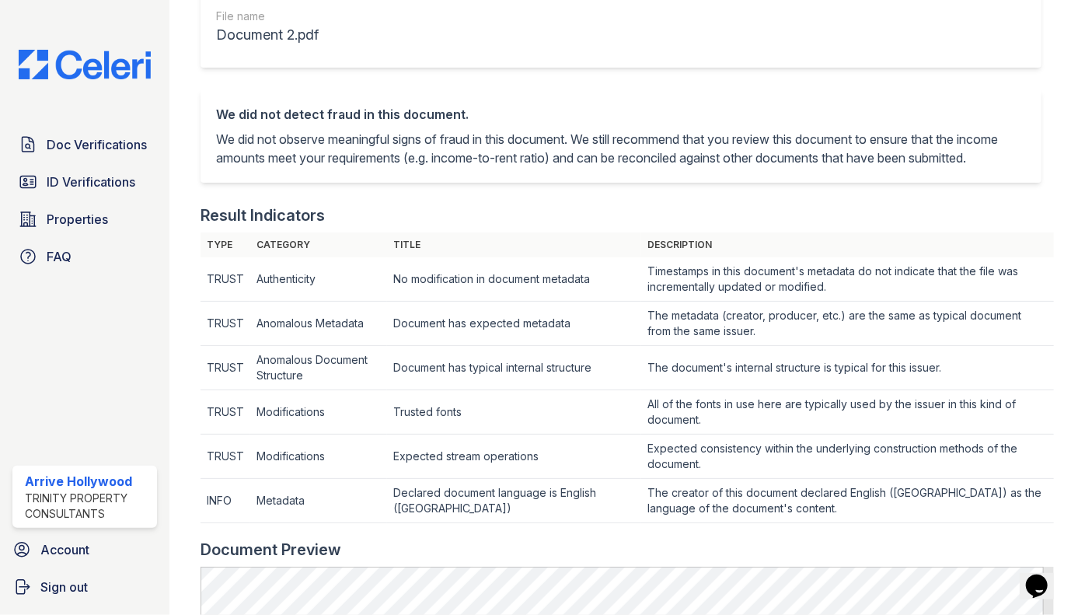
scroll to position [67, 0]
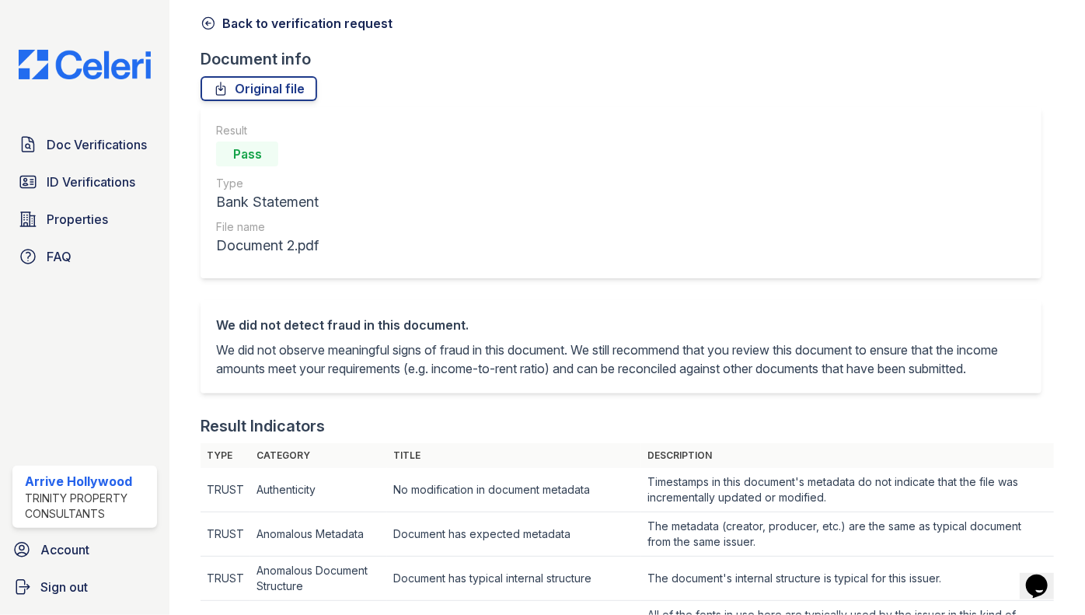
click at [206, 21] on icon at bounding box center [208, 24] width 16 height 16
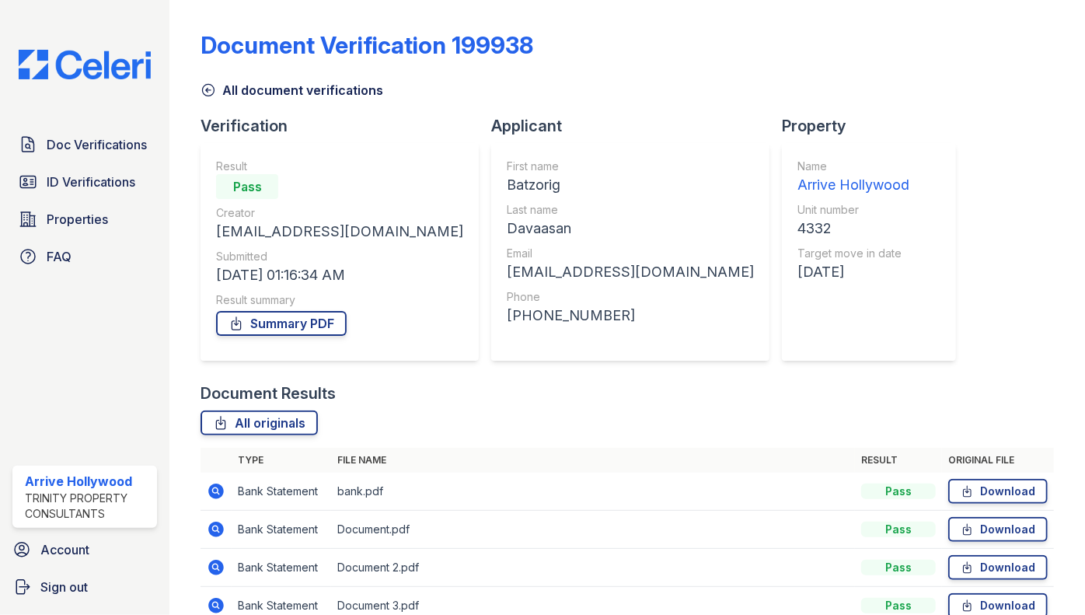
scroll to position [78, 0]
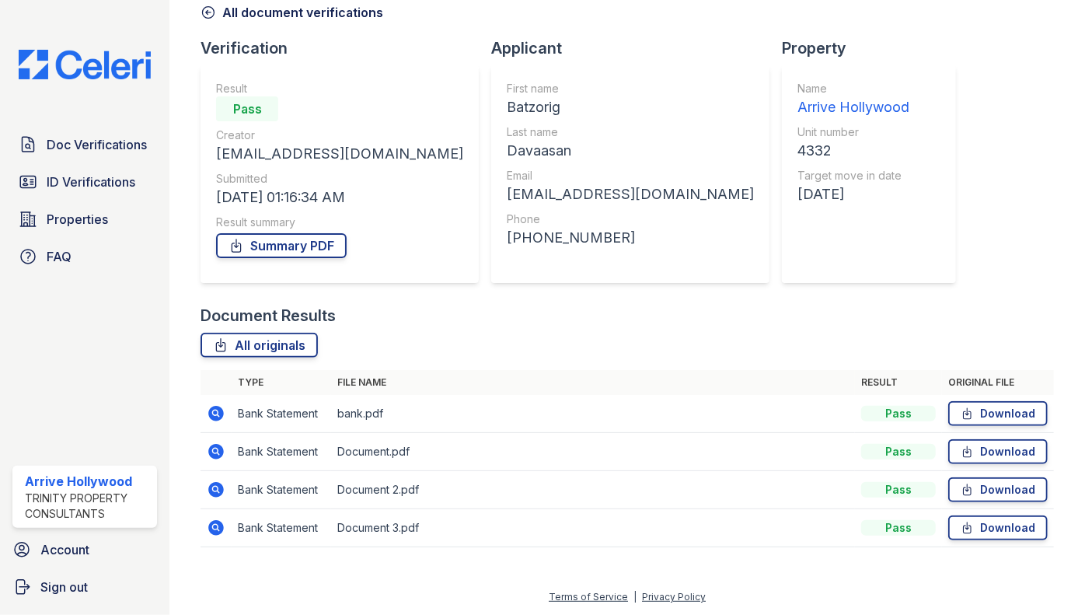
click at [221, 524] on icon at bounding box center [217, 528] width 16 height 16
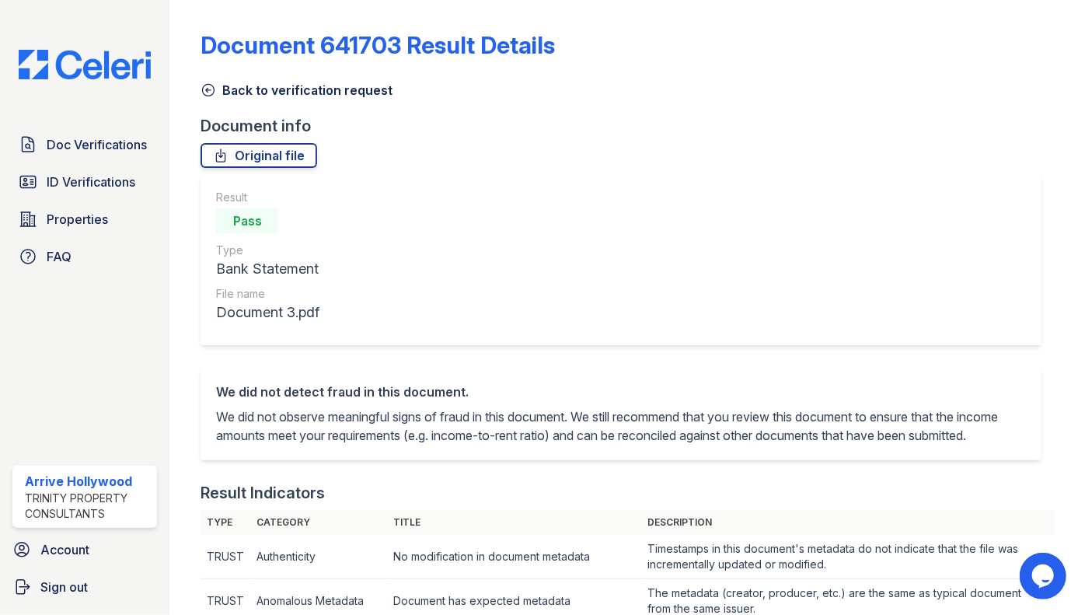
click at [211, 89] on icon at bounding box center [208, 90] width 16 height 16
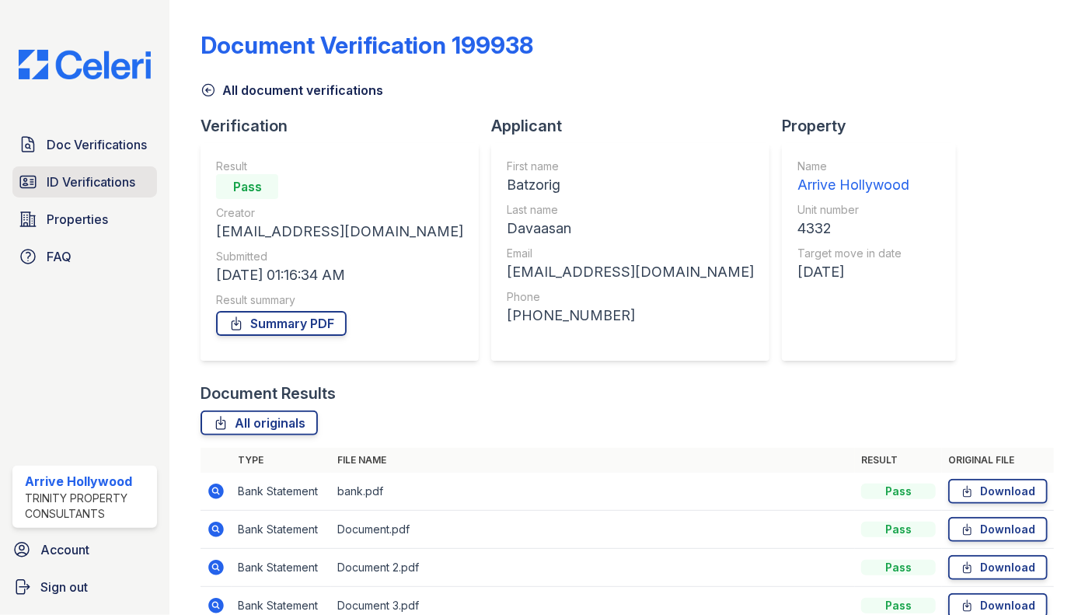
click at [70, 197] on link "ID Verifications" at bounding box center [84, 181] width 145 height 31
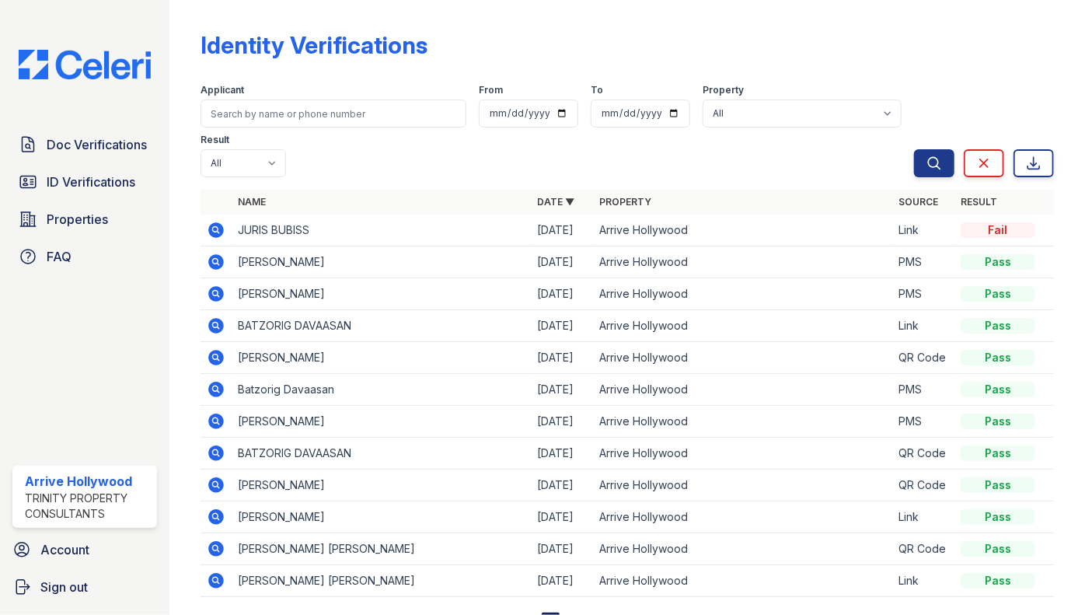
click at [214, 222] on icon at bounding box center [217, 230] width 16 height 16
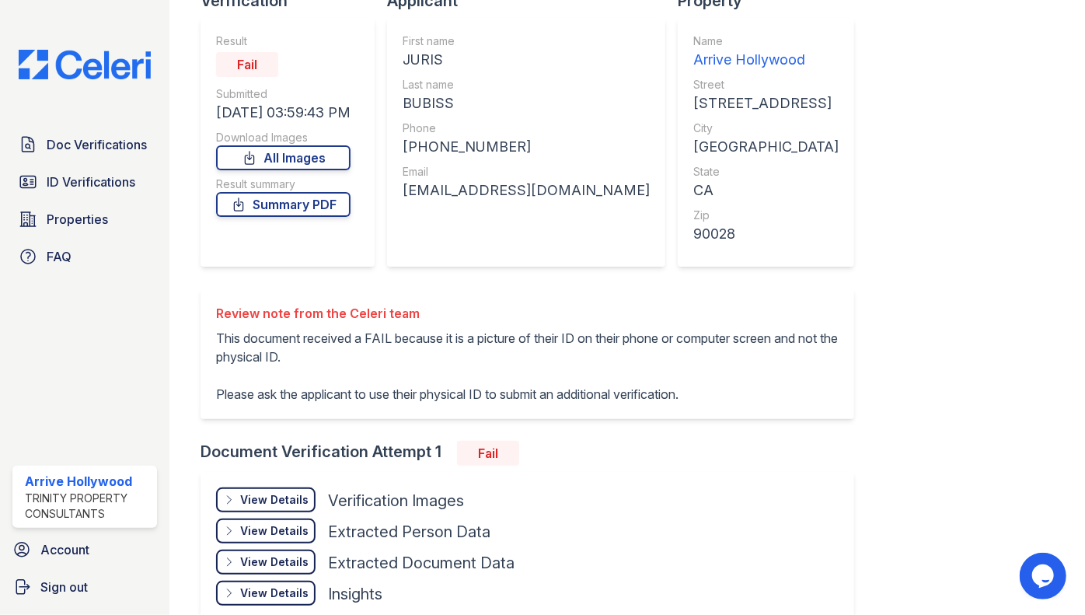
scroll to position [141, 0]
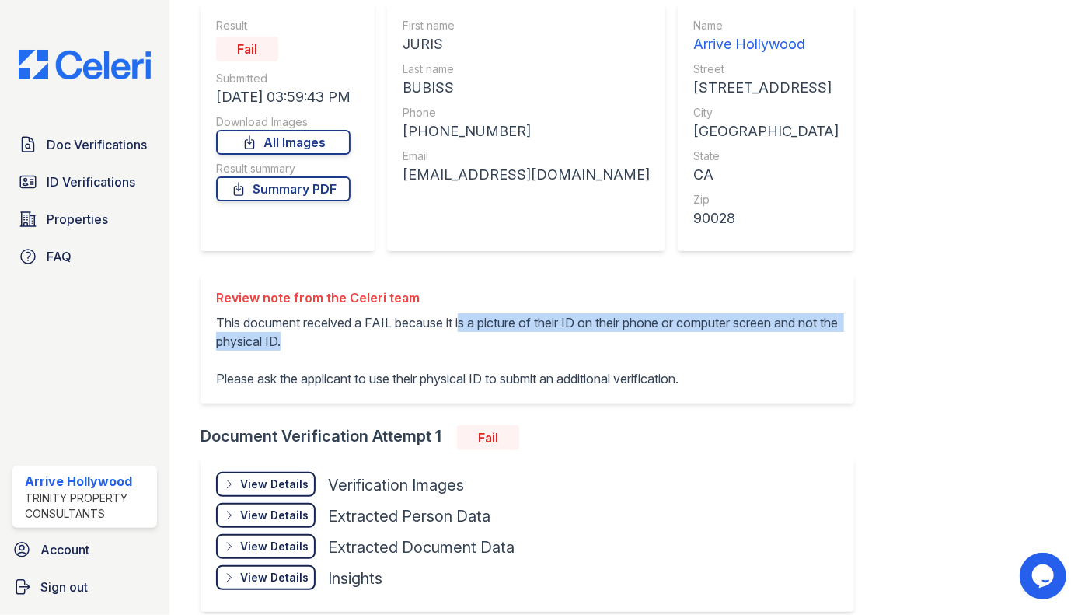
drag, startPoint x: 464, startPoint y: 319, endPoint x: 730, endPoint y: 336, distance: 266.3
click at [730, 336] on p "This document received a FAIL because it is a picture of their ID on their phon…" at bounding box center [527, 350] width 622 height 75
drag, startPoint x: 730, startPoint y: 336, endPoint x: 631, endPoint y: 316, distance: 100.7
copy p "s a picture of their ID on their phone or computer screen and not the physical …"
click at [93, 151] on span "Doc Verifications" at bounding box center [97, 144] width 100 height 19
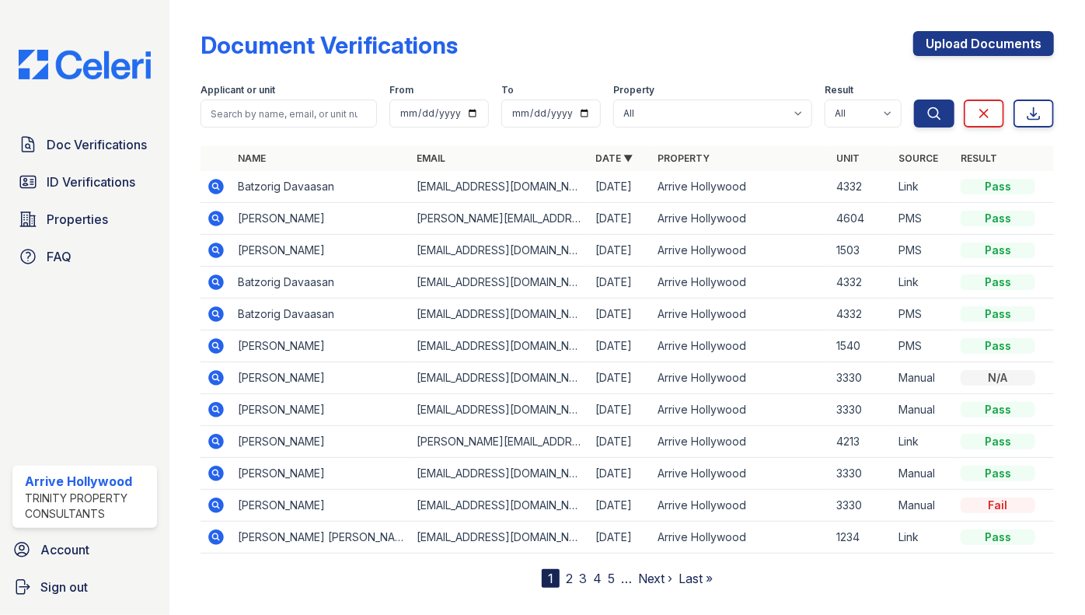
click at [210, 339] on icon at bounding box center [216, 345] width 19 height 19
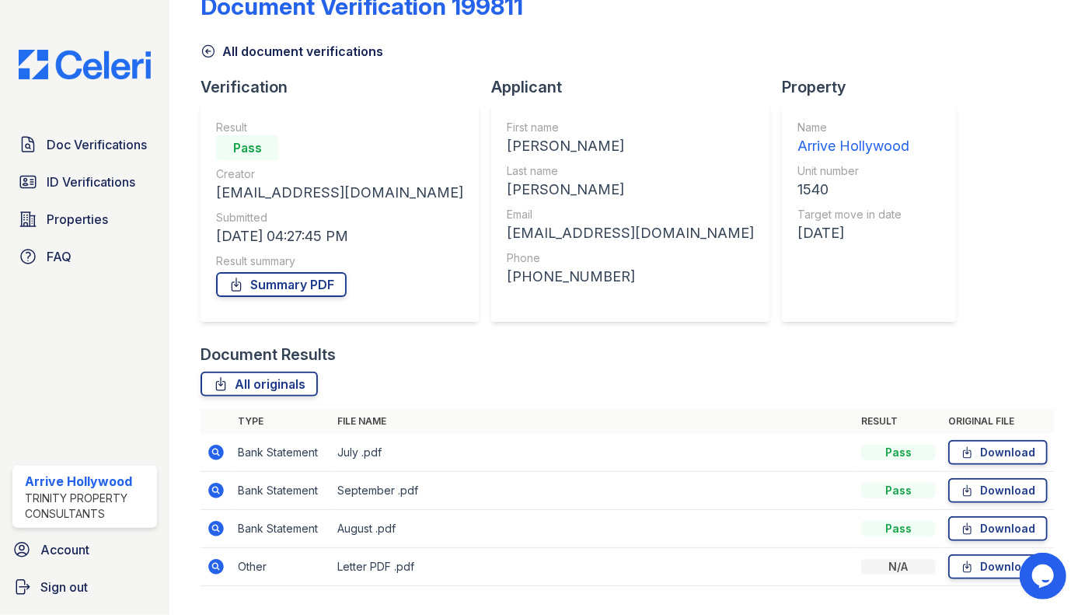
scroll to position [78, 0]
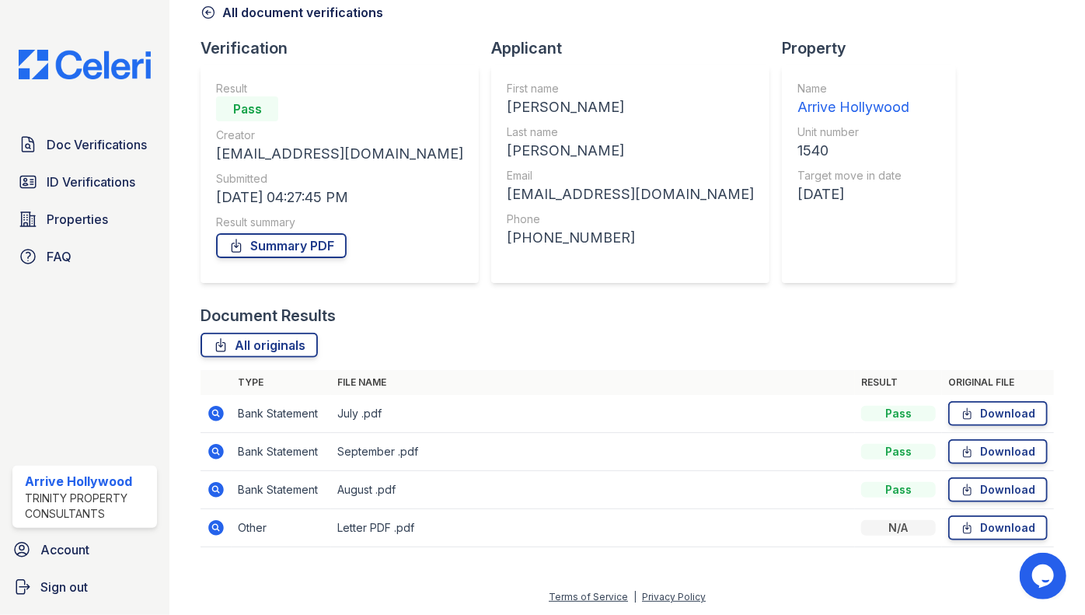
click at [215, 410] on icon at bounding box center [216, 412] width 4 height 4
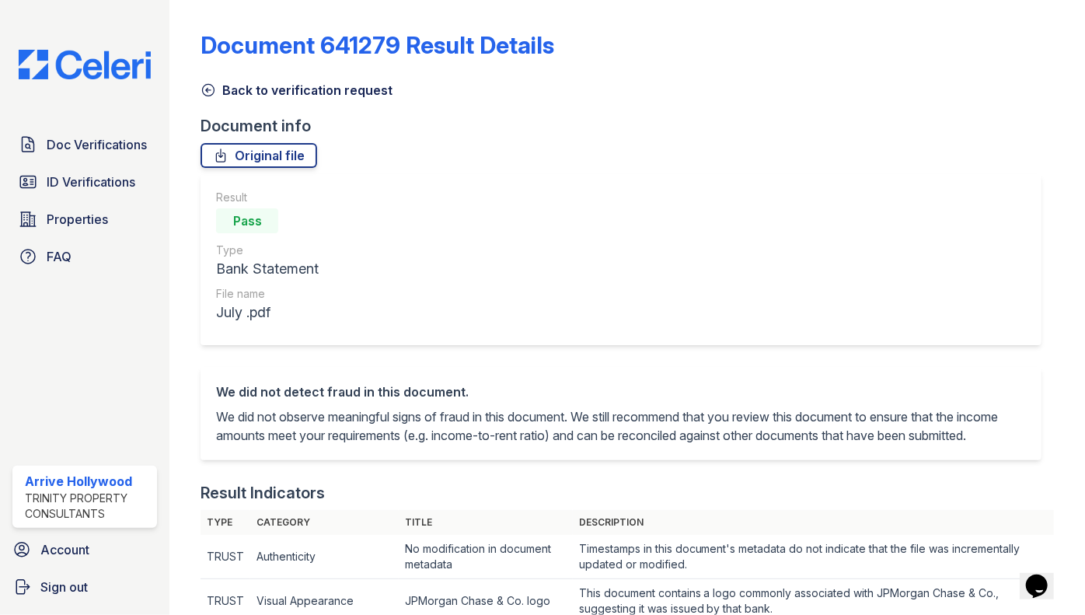
click at [207, 85] on icon at bounding box center [208, 90] width 16 height 16
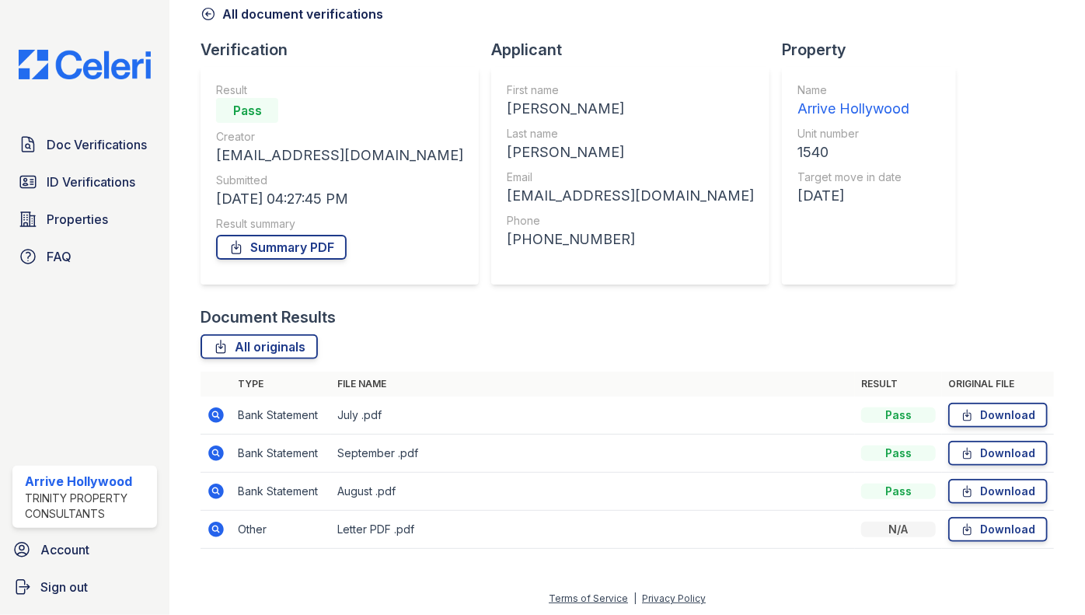
scroll to position [78, 0]
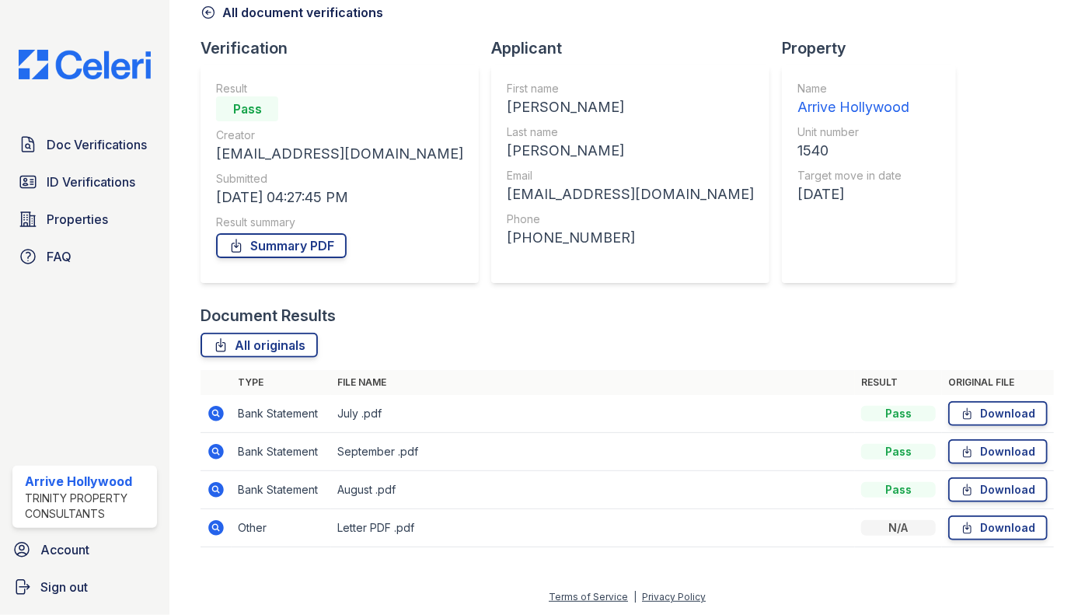
click at [211, 451] on icon at bounding box center [217, 452] width 16 height 16
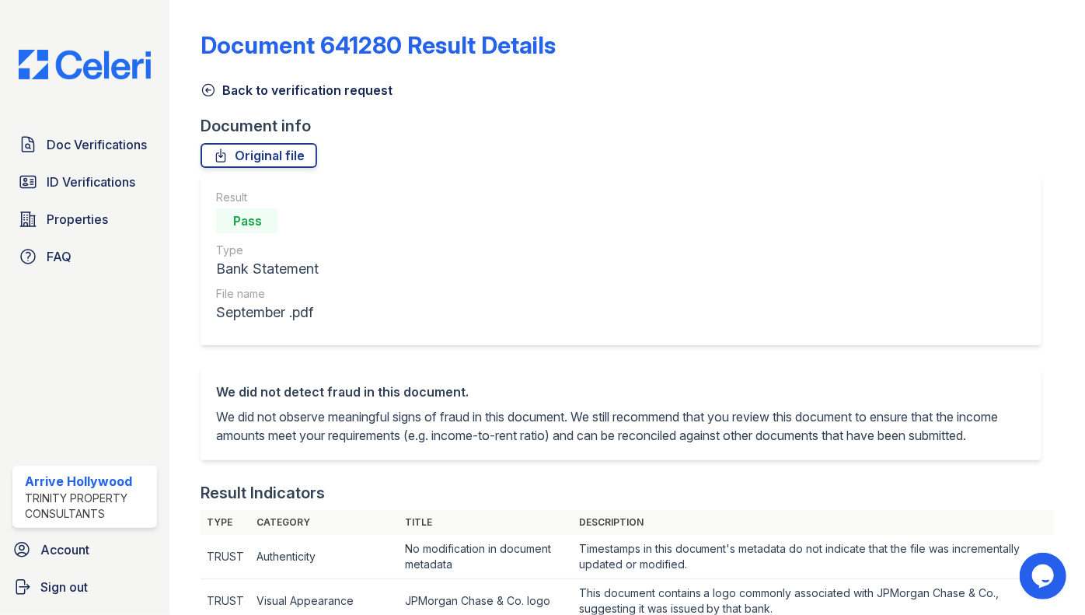
click at [211, 85] on icon at bounding box center [209, 91] width 12 height 12
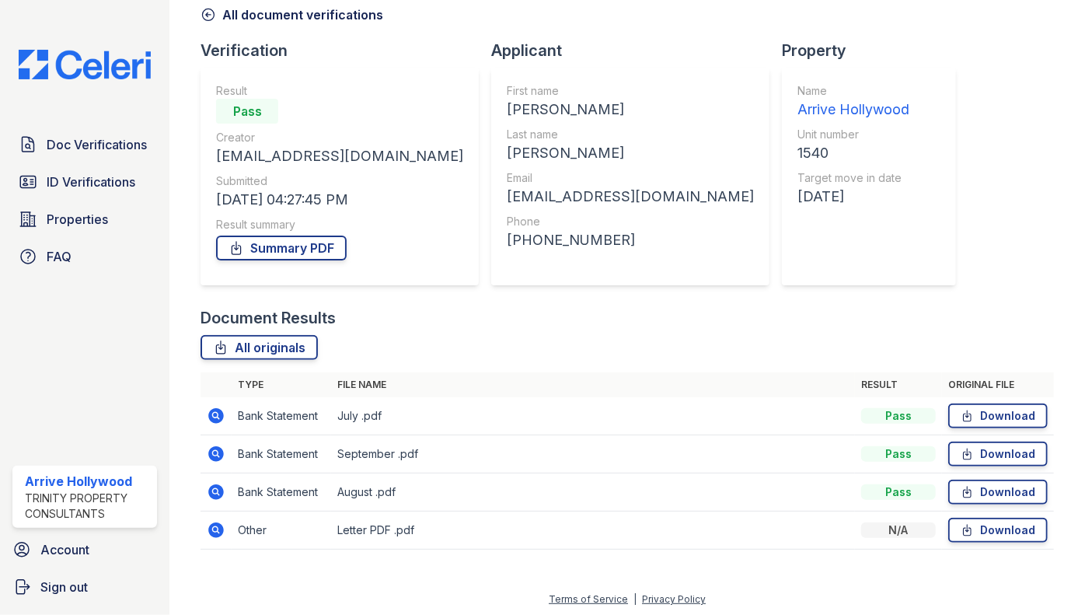
scroll to position [78, 0]
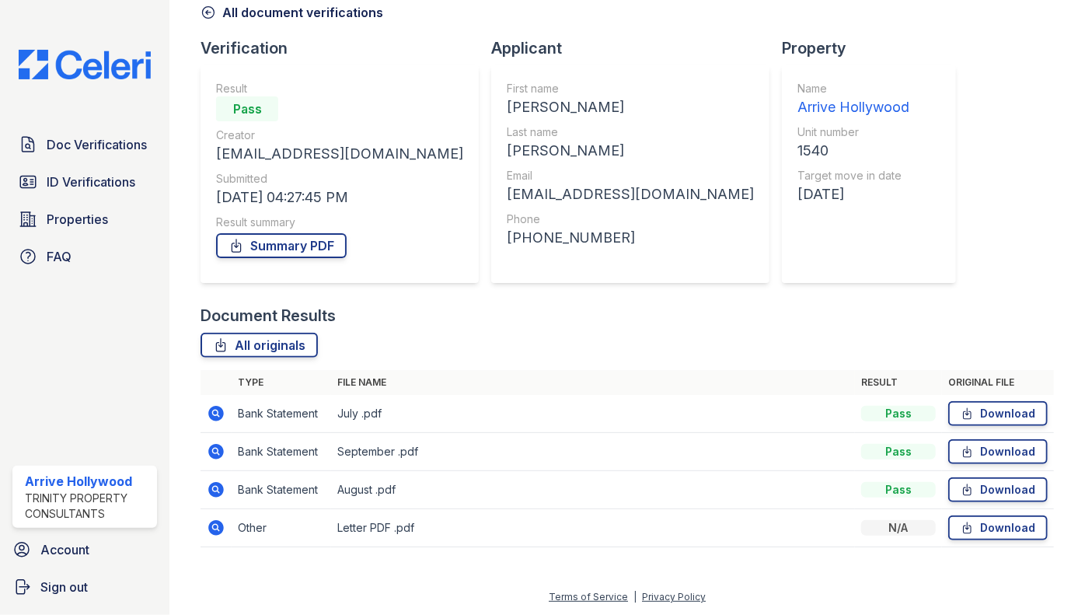
click at [218, 528] on icon at bounding box center [216, 527] width 19 height 19
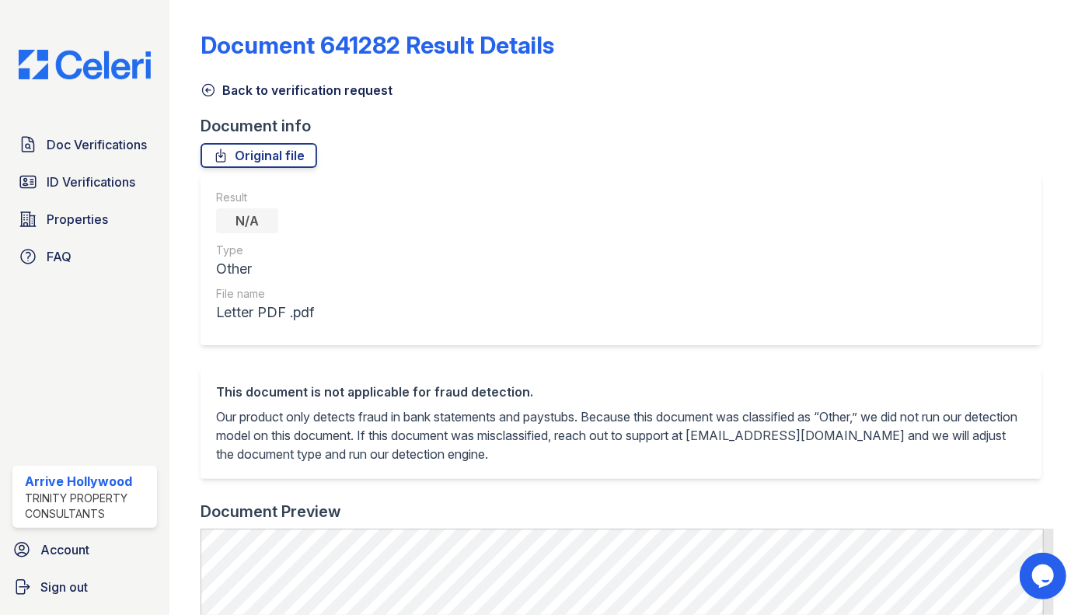
click at [215, 90] on icon at bounding box center [208, 90] width 16 height 16
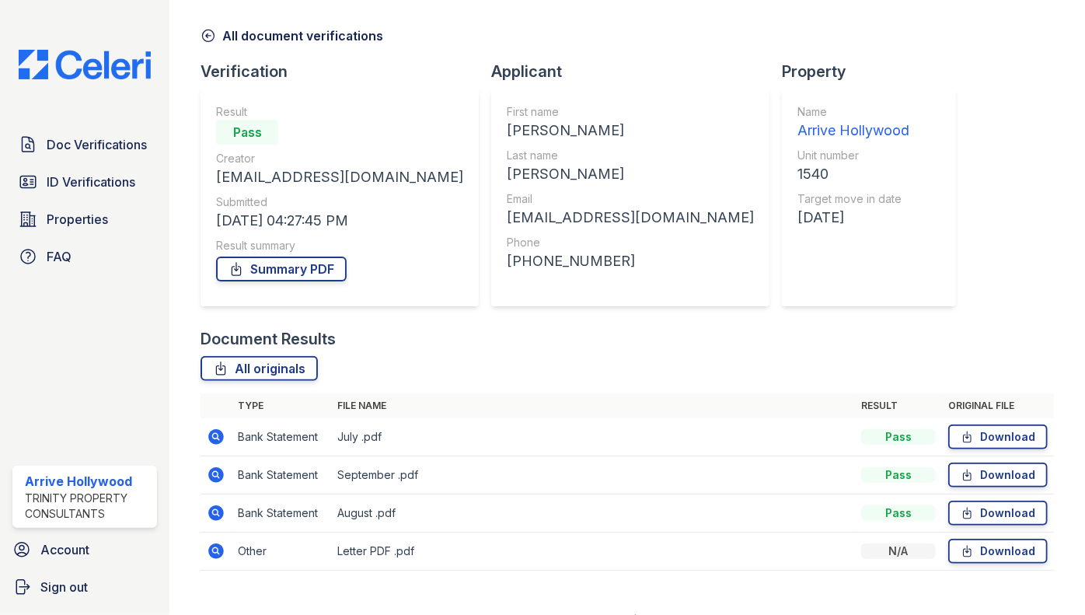
scroll to position [78, 0]
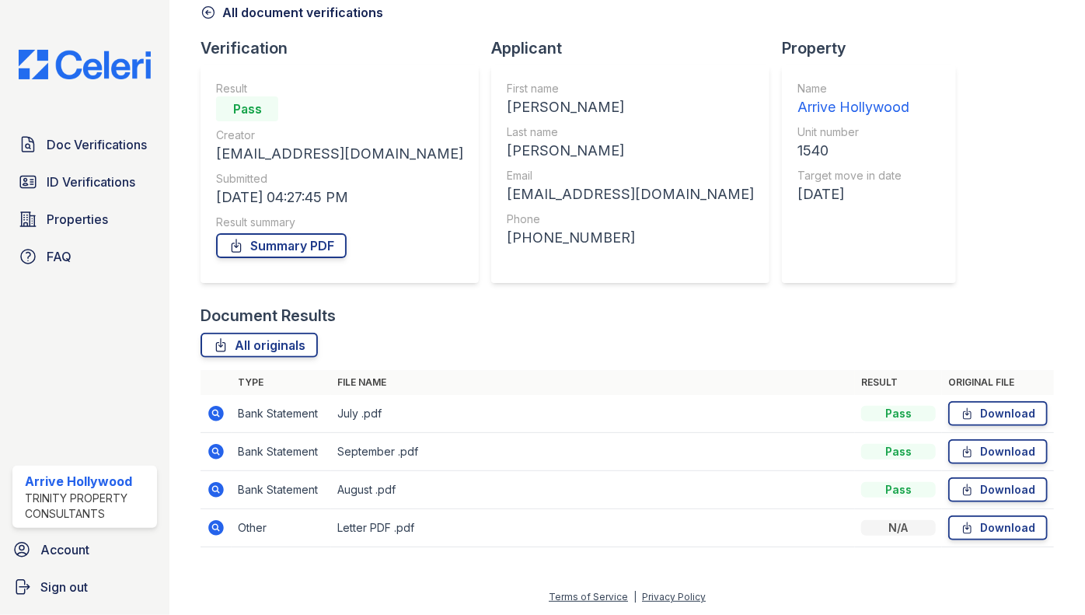
click at [543, 305] on div "Document Results" at bounding box center [626, 316] width 853 height 22
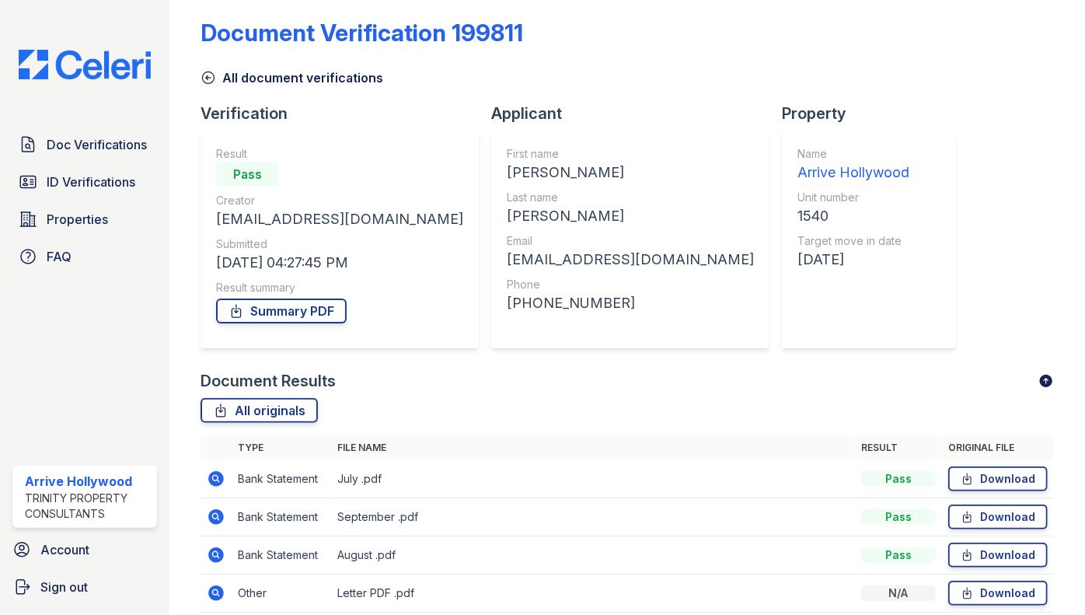
scroll to position [0, 0]
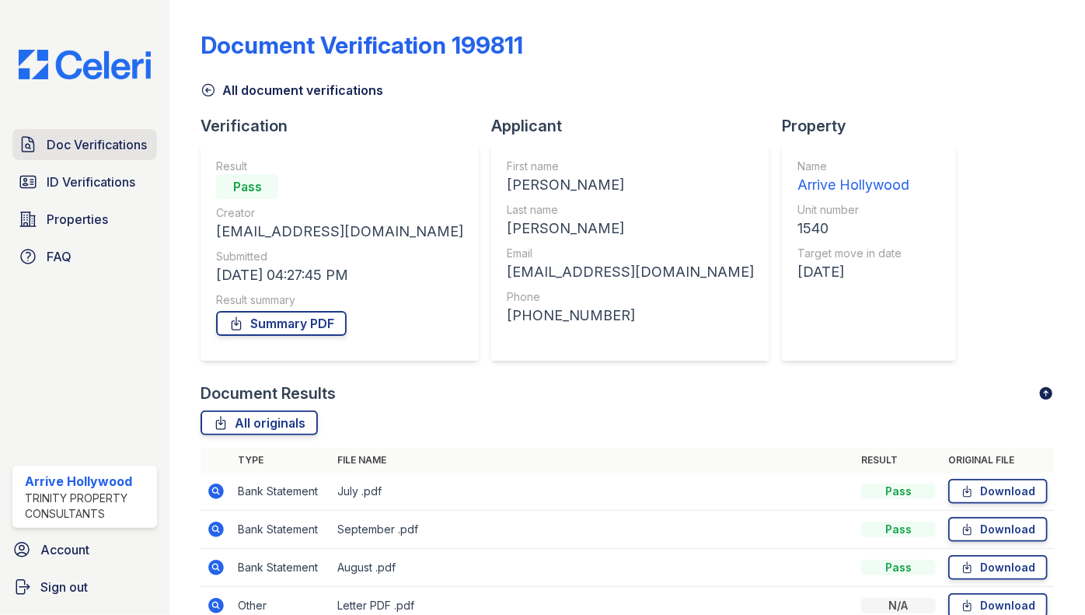
click at [78, 148] on span "Doc Verifications" at bounding box center [97, 144] width 100 height 19
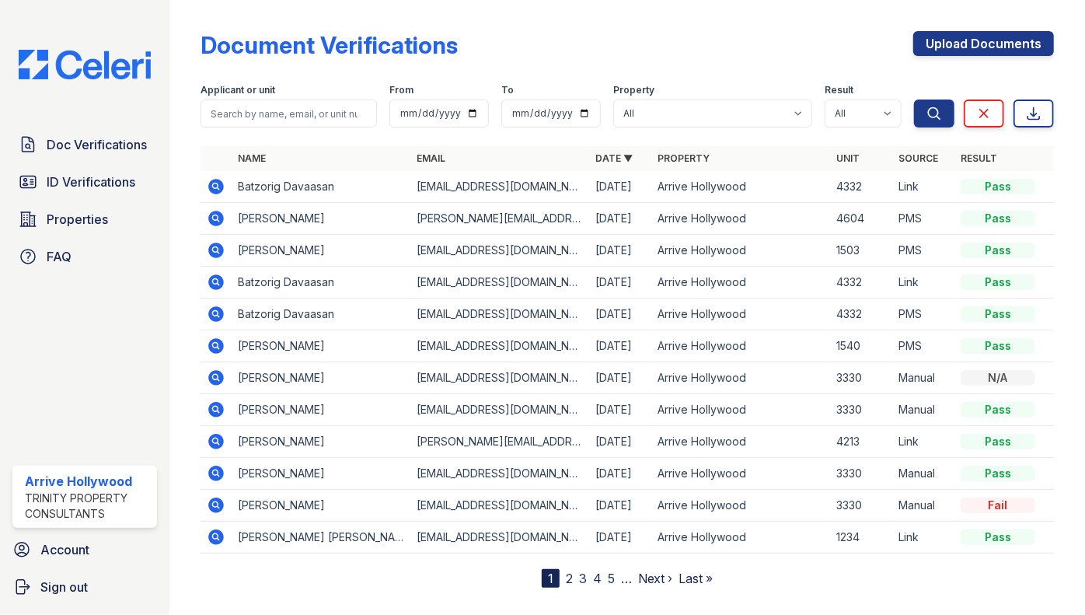
click at [211, 182] on icon at bounding box center [217, 187] width 16 height 16
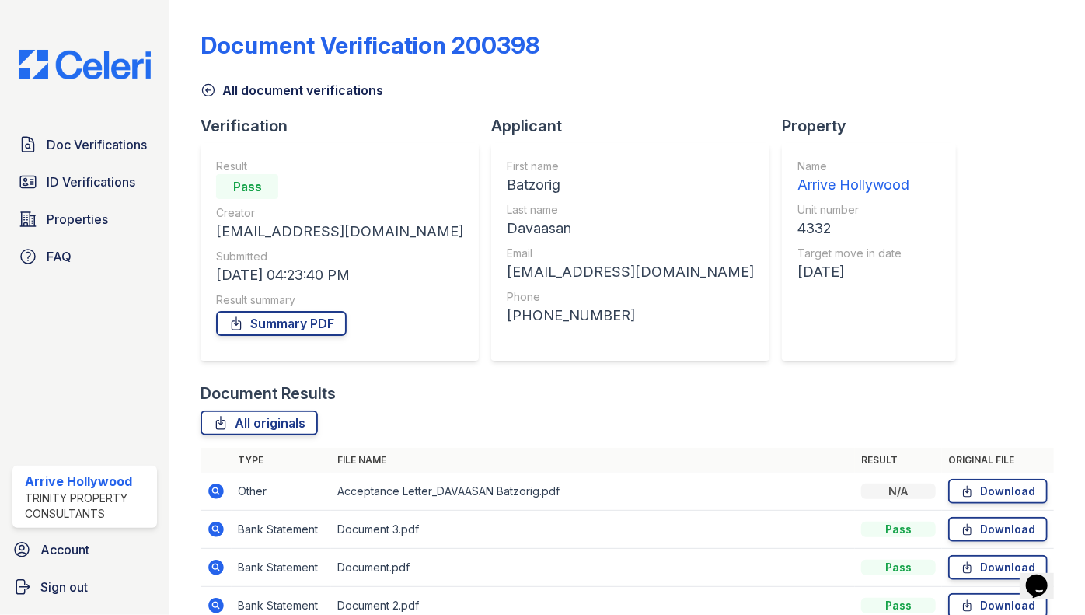
scroll to position [78, 0]
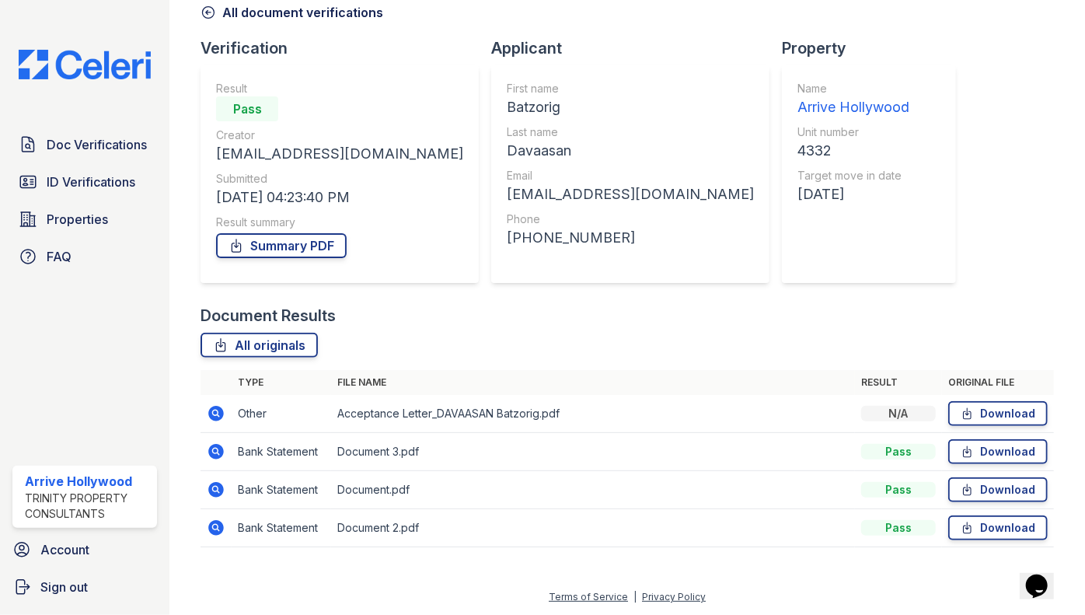
click at [214, 413] on icon at bounding box center [216, 413] width 19 height 19
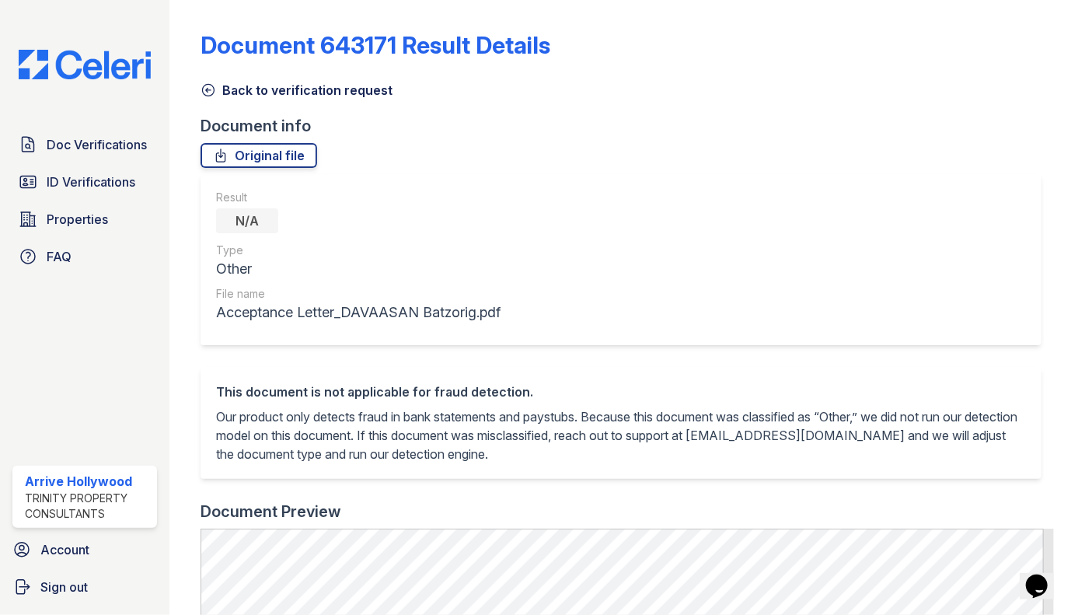
click at [211, 91] on icon at bounding box center [208, 90] width 16 height 16
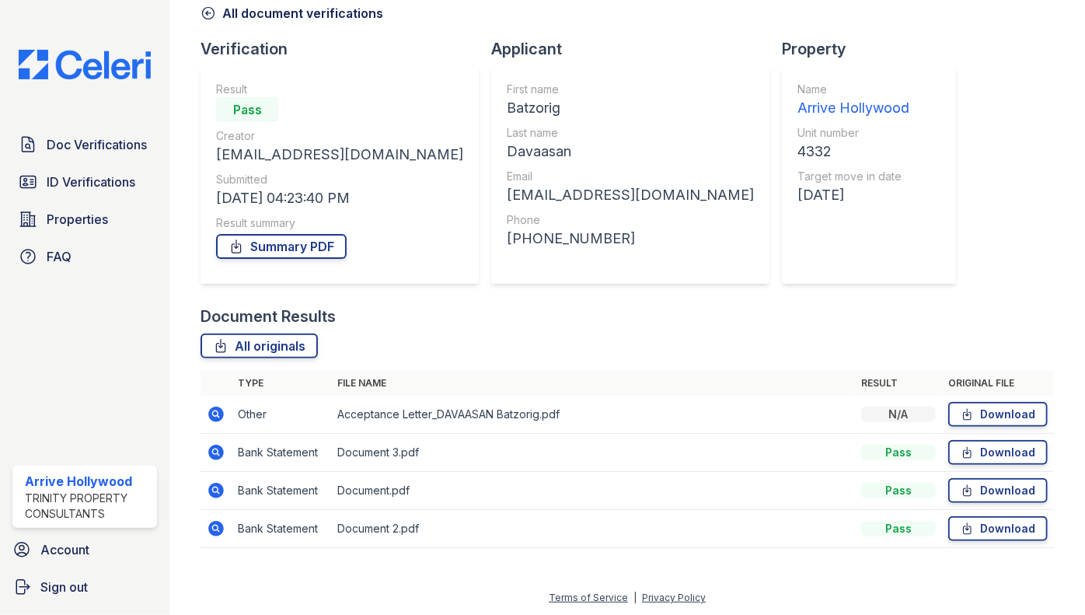
scroll to position [78, 0]
click at [88, 148] on span "Doc Verifications" at bounding box center [97, 144] width 100 height 19
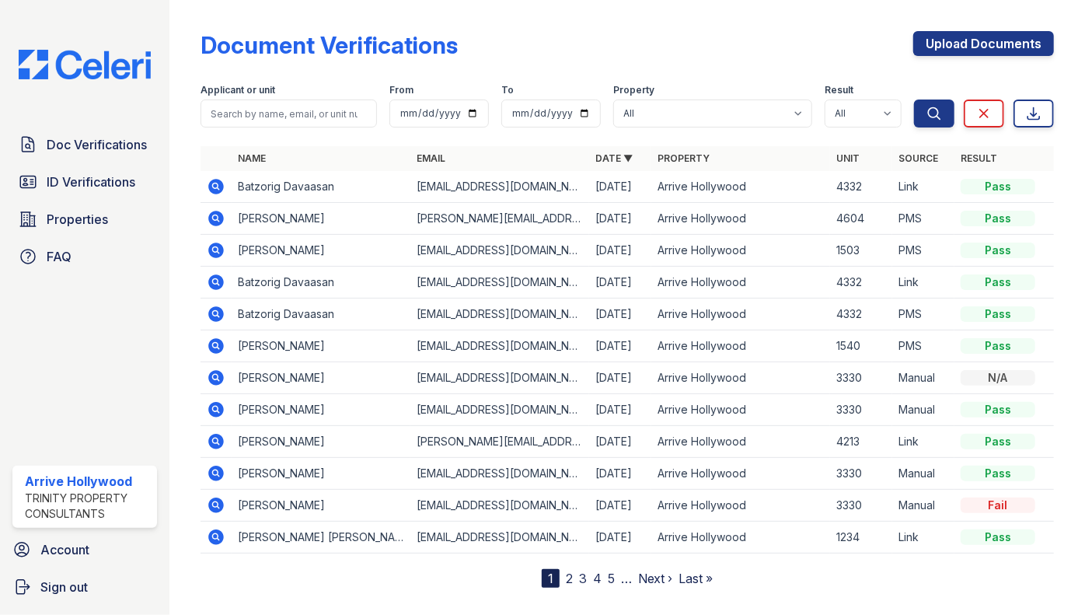
click at [218, 538] on icon at bounding box center [217, 537] width 16 height 16
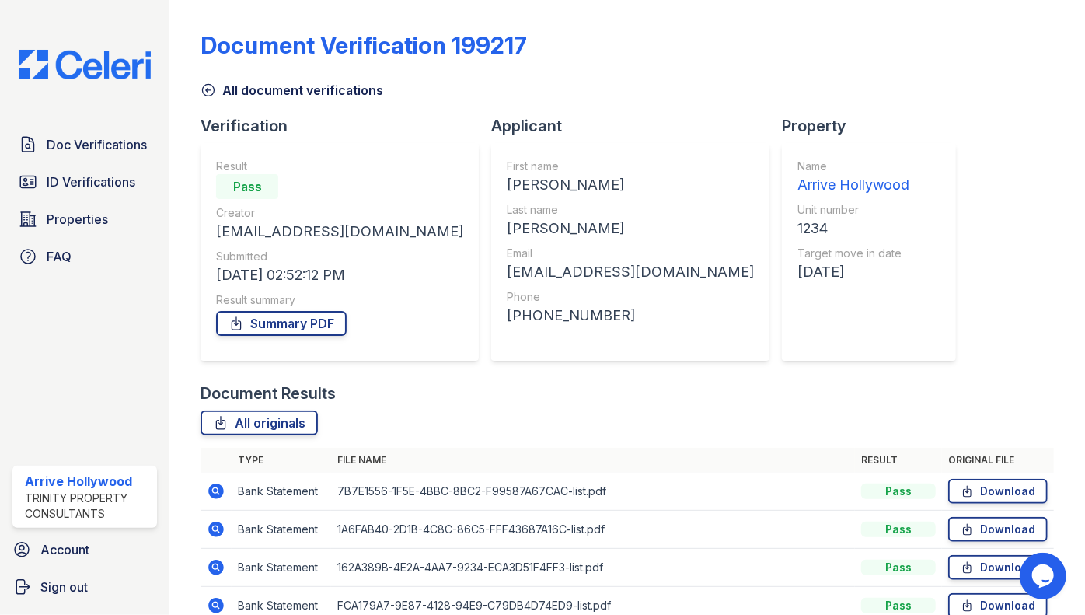
scroll to position [116, 0]
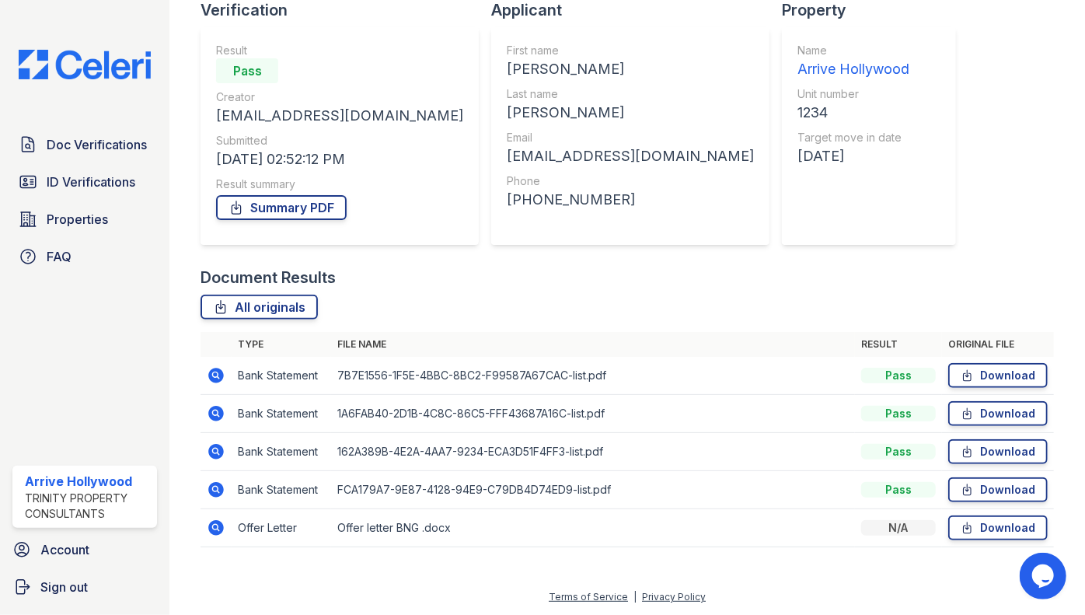
click at [217, 374] on icon at bounding box center [216, 374] width 4 height 4
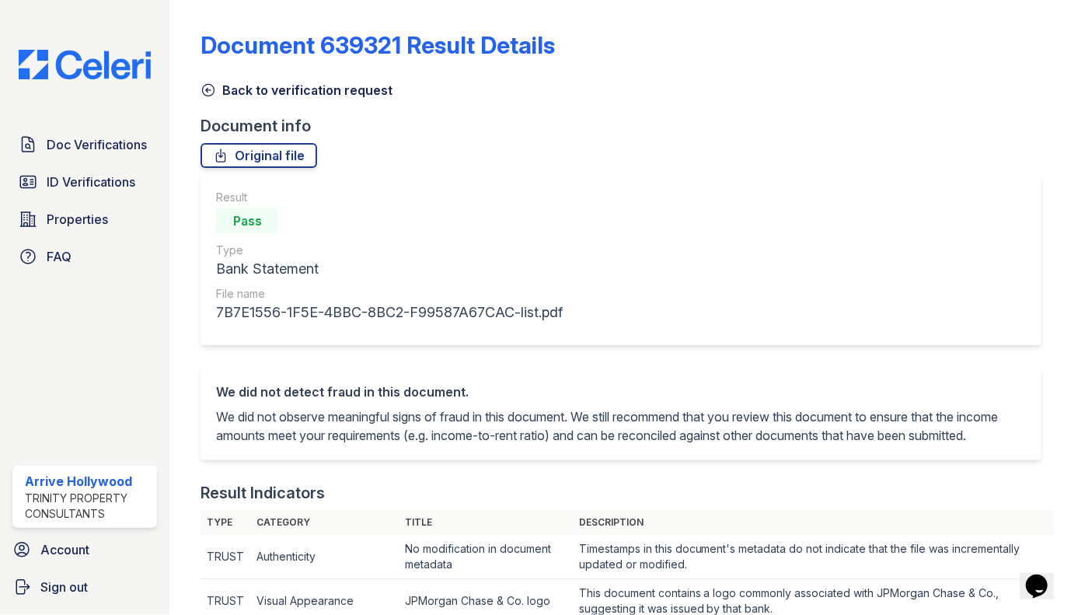
click at [207, 92] on icon at bounding box center [208, 90] width 16 height 16
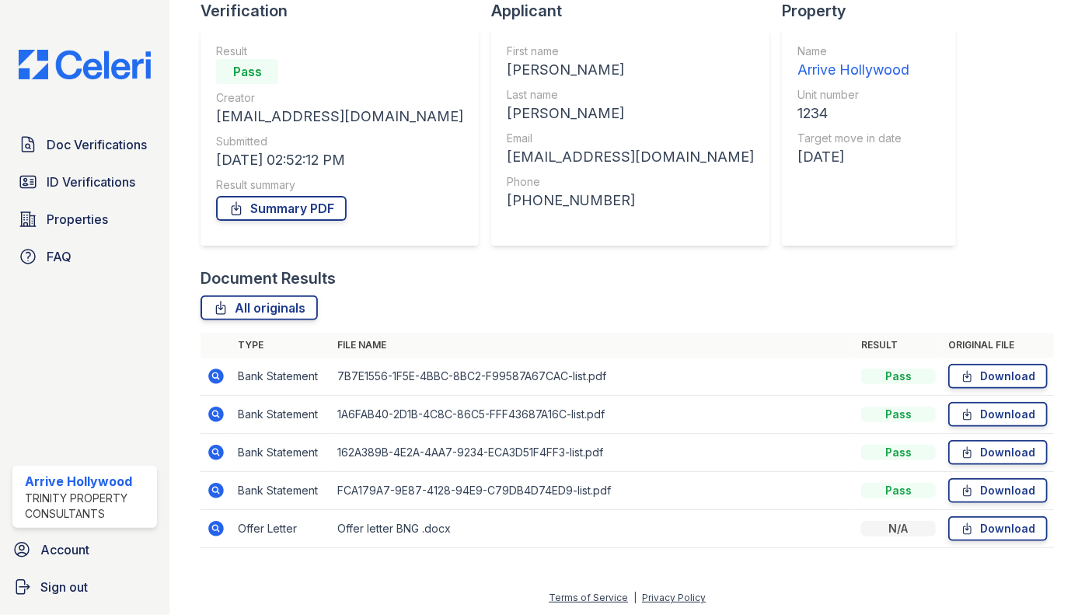
scroll to position [116, 0]
click at [217, 410] on icon at bounding box center [216, 413] width 19 height 19
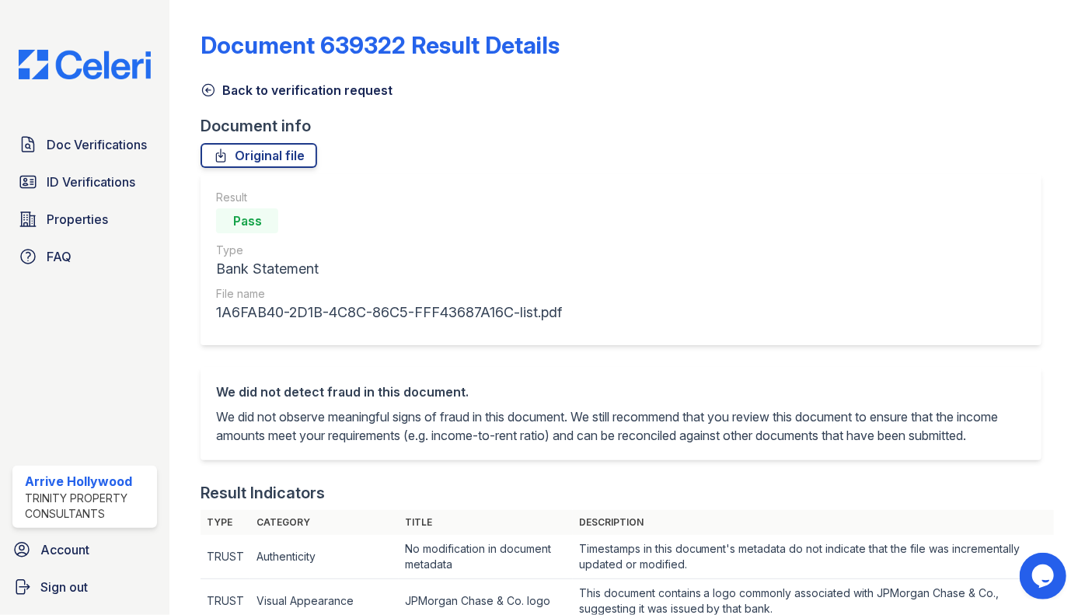
click at [210, 85] on icon at bounding box center [208, 90] width 16 height 16
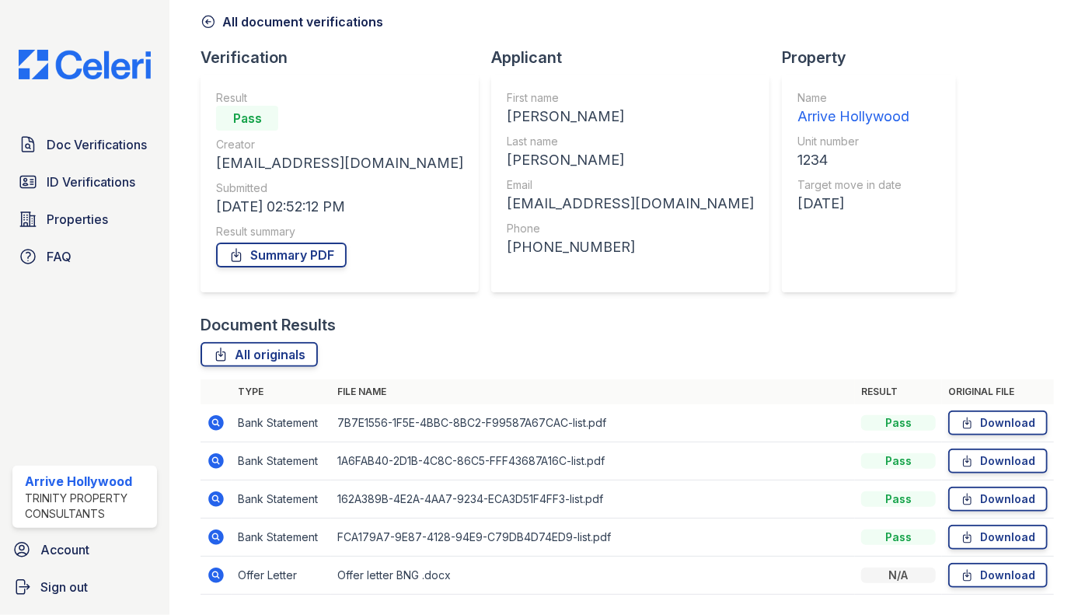
scroll to position [116, 0]
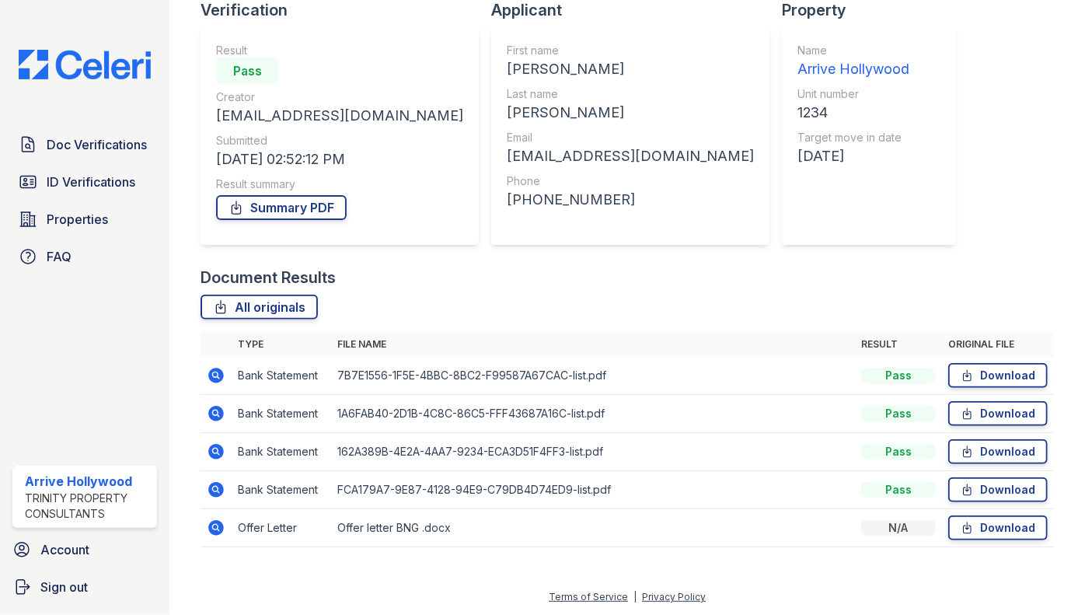
click at [215, 451] on icon at bounding box center [216, 450] width 4 height 4
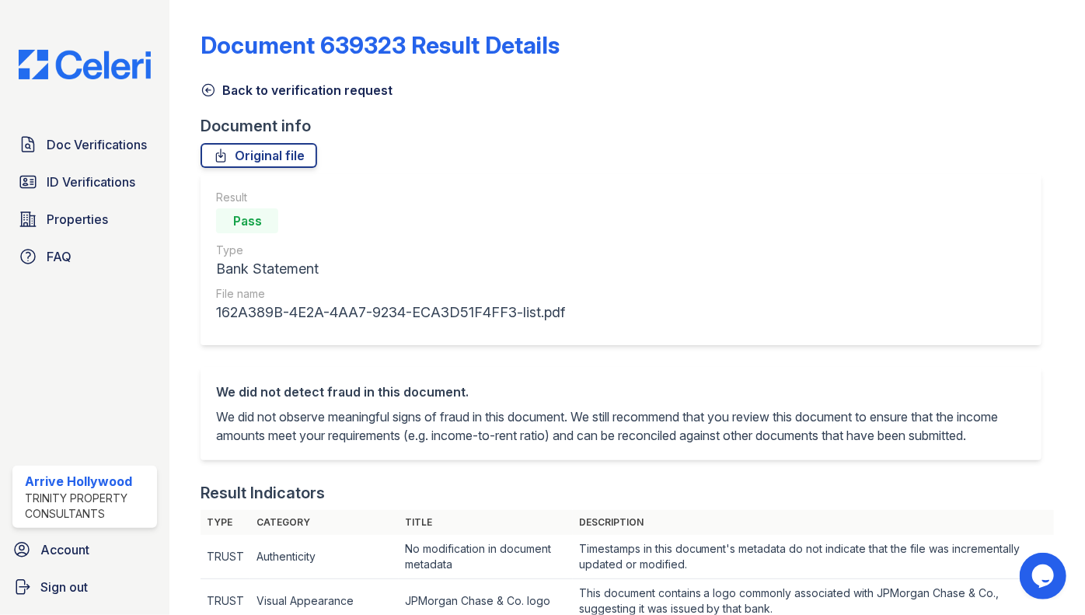
click at [210, 92] on icon at bounding box center [208, 90] width 16 height 16
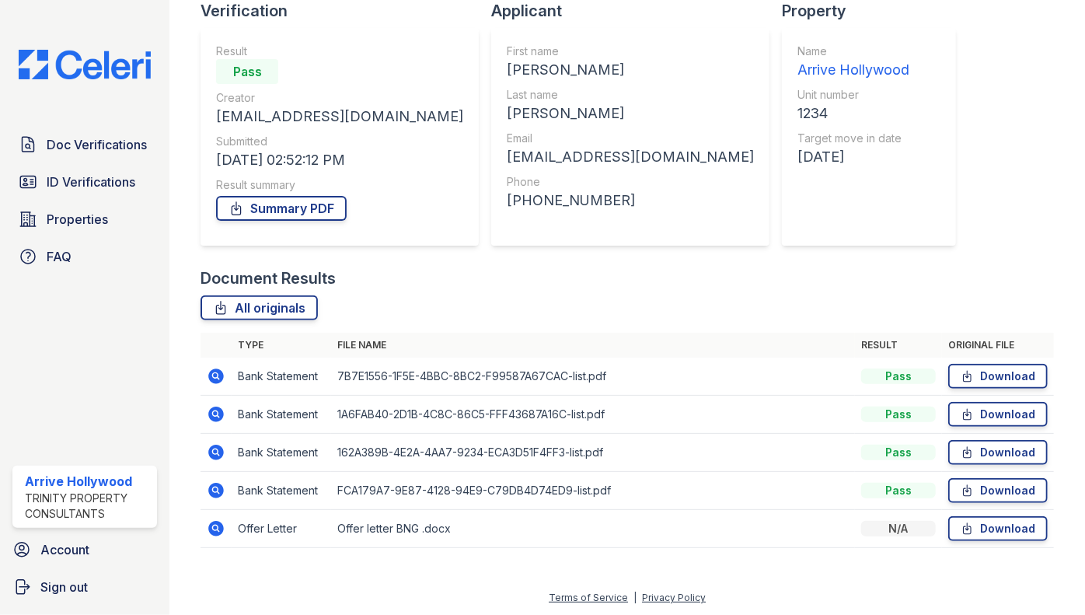
scroll to position [116, 0]
click at [217, 375] on icon at bounding box center [216, 374] width 4 height 4
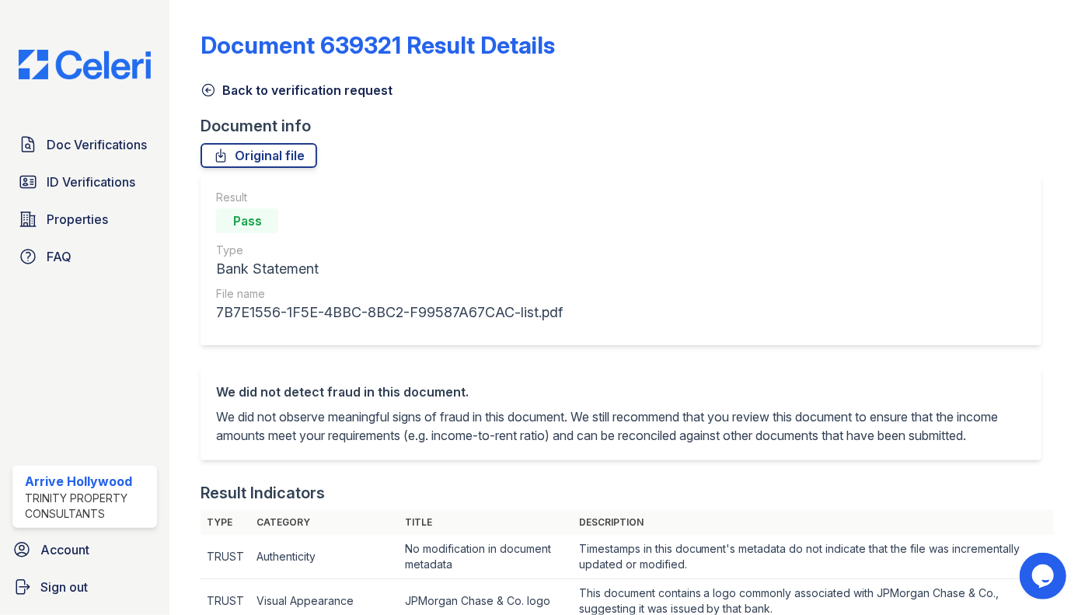
drag, startPoint x: 207, startPoint y: 92, endPoint x: 202, endPoint y: 104, distance: 12.9
click at [207, 92] on icon at bounding box center [208, 90] width 16 height 16
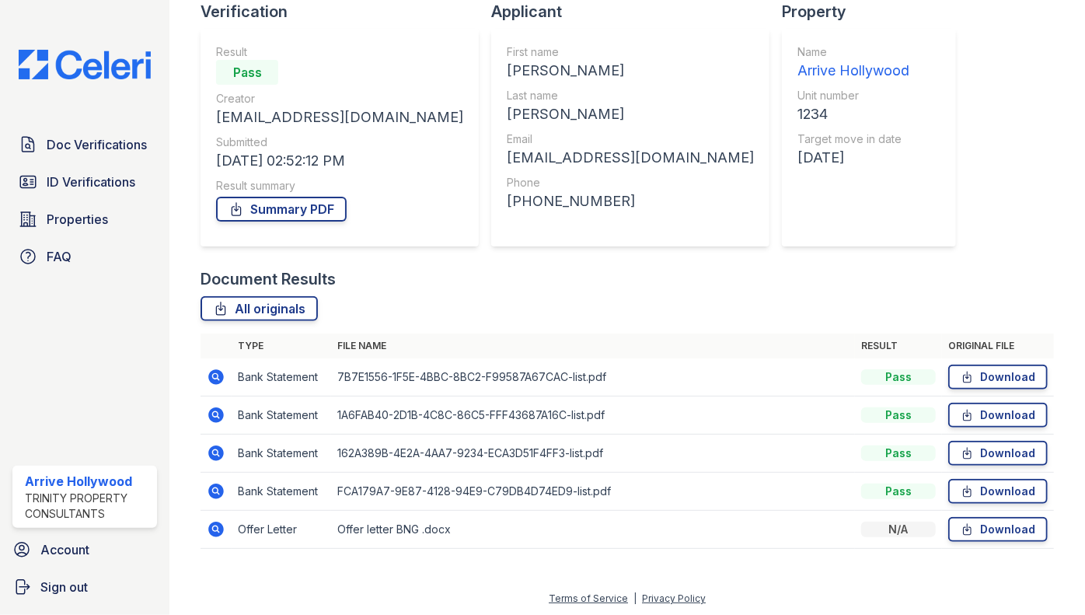
scroll to position [116, 0]
click at [213, 410] on icon at bounding box center [216, 413] width 19 height 19
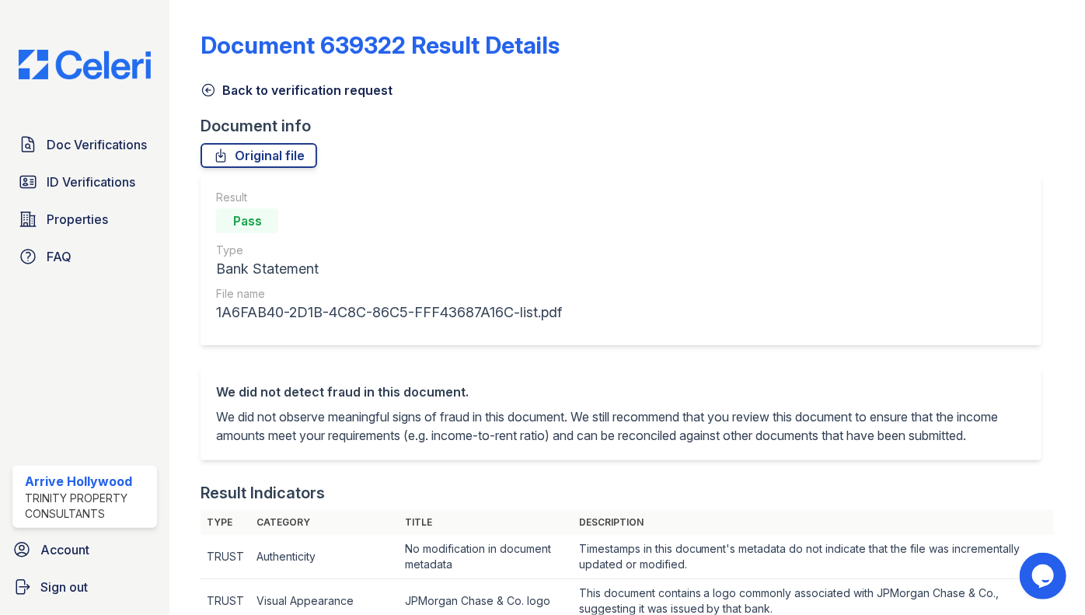
click at [203, 91] on icon at bounding box center [208, 90] width 16 height 16
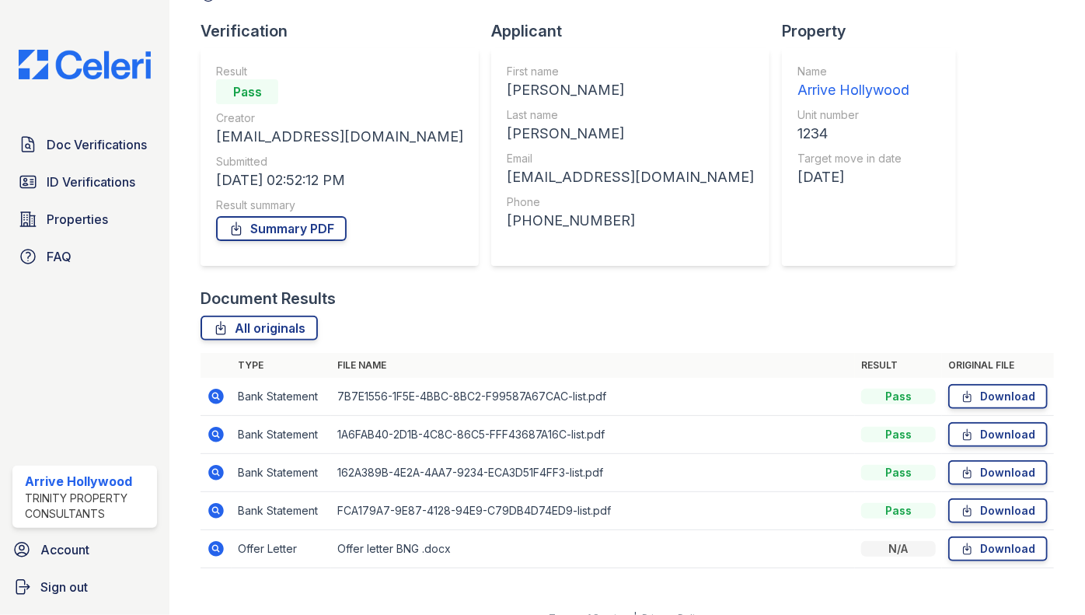
scroll to position [116, 0]
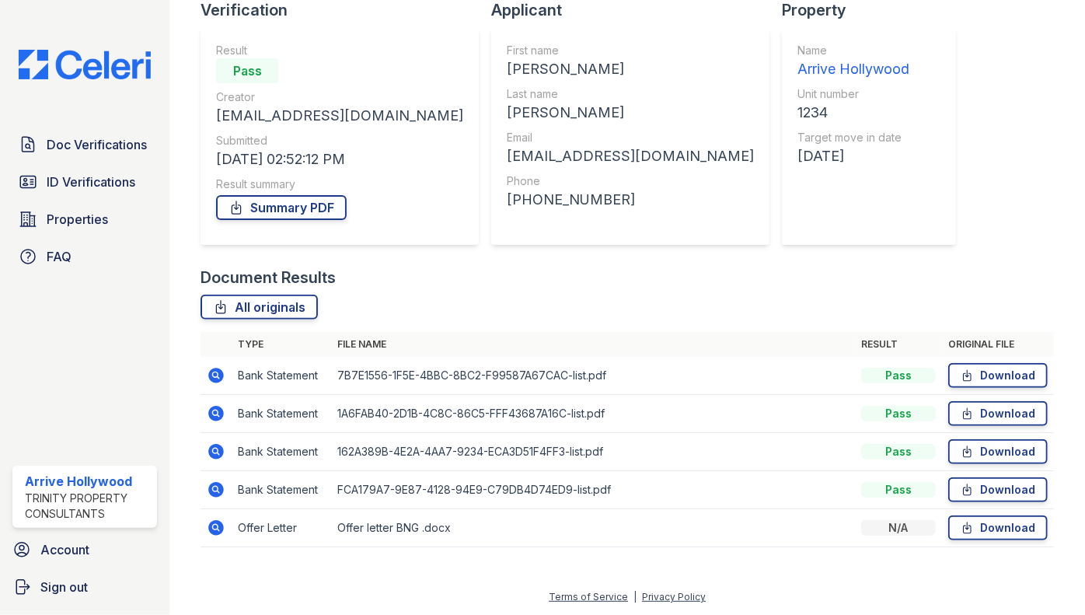
click at [213, 449] on icon at bounding box center [216, 451] width 19 height 19
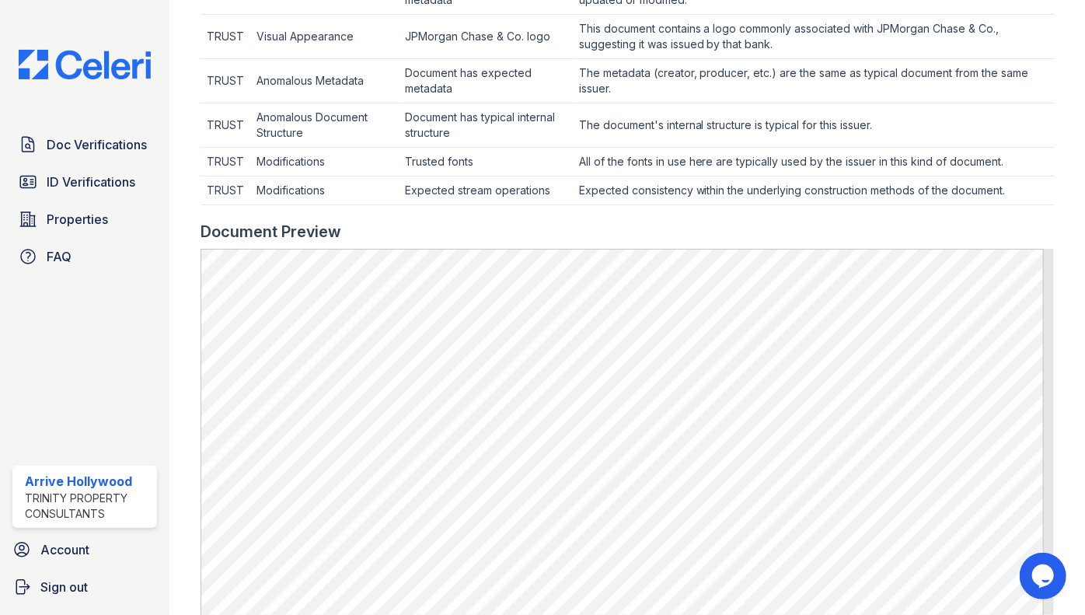
scroll to position [565, 0]
click at [81, 143] on span "Doc Verifications" at bounding box center [97, 144] width 100 height 19
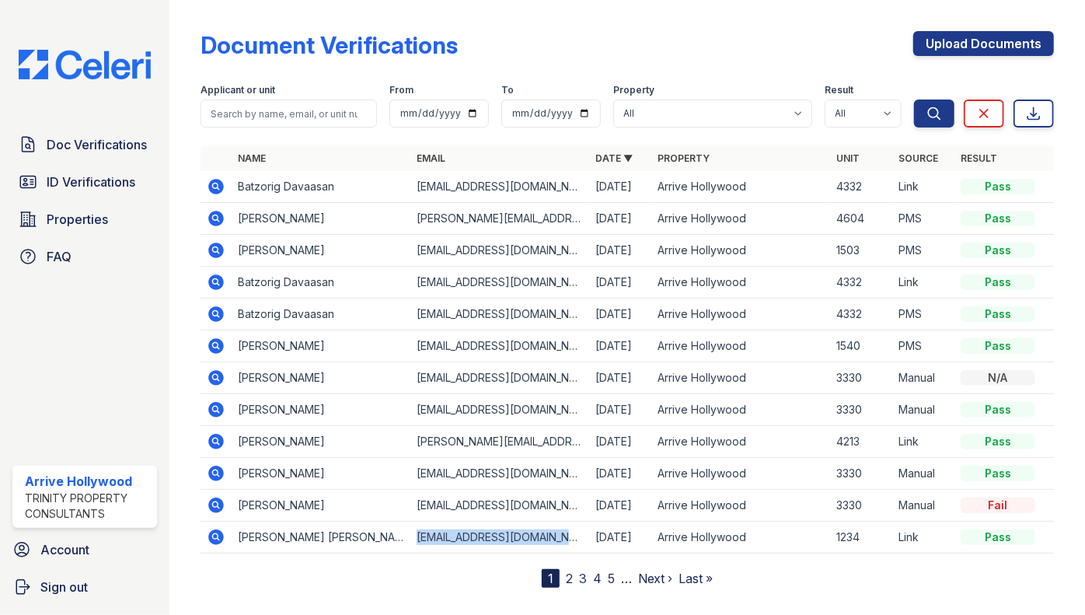
drag, startPoint x: 414, startPoint y: 535, endPoint x: 567, endPoint y: 530, distance: 153.2
click at [567, 530] on td "[EMAIL_ADDRESS][DOMAIN_NAME]" at bounding box center [499, 537] width 179 height 32
drag, startPoint x: 567, startPoint y: 530, endPoint x: 522, endPoint y: 534, distance: 45.2
click at [522, 534] on td "[EMAIL_ADDRESS][DOMAIN_NAME]" at bounding box center [499, 537] width 179 height 32
click at [414, 534] on td "[EMAIL_ADDRESS][DOMAIN_NAME]" at bounding box center [499, 537] width 179 height 32
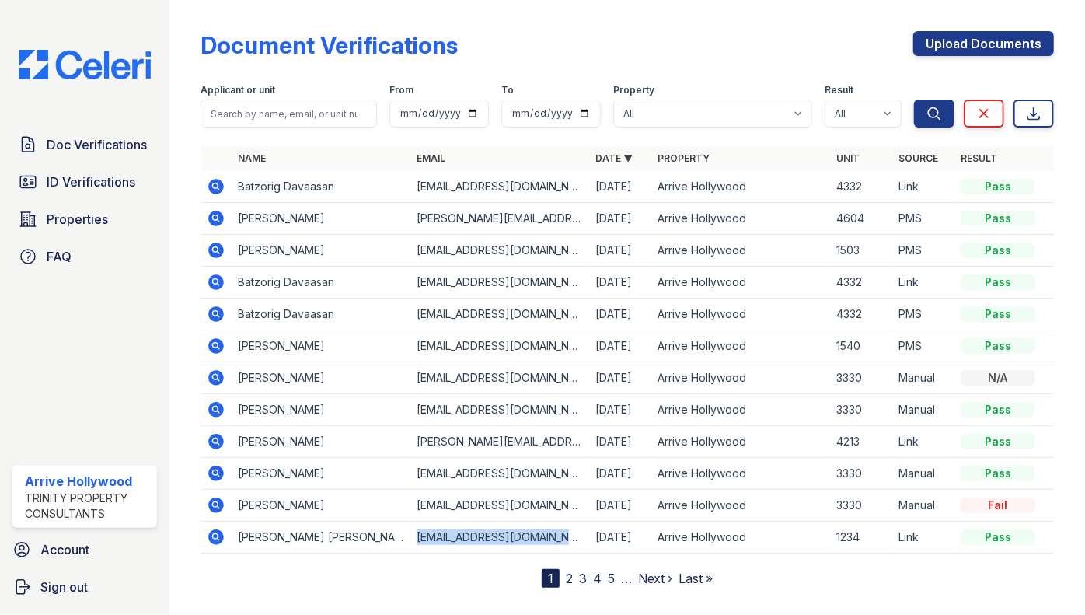
drag, startPoint x: 414, startPoint y: 534, endPoint x: 581, endPoint y: 533, distance: 167.1
click at [581, 533] on td "[EMAIL_ADDRESS][DOMAIN_NAME]" at bounding box center [499, 537] width 179 height 32
drag, startPoint x: 581, startPoint y: 533, endPoint x: 485, endPoint y: 532, distance: 96.4
click at [485, 532] on td "[EMAIL_ADDRESS][DOMAIN_NAME]" at bounding box center [499, 537] width 179 height 32
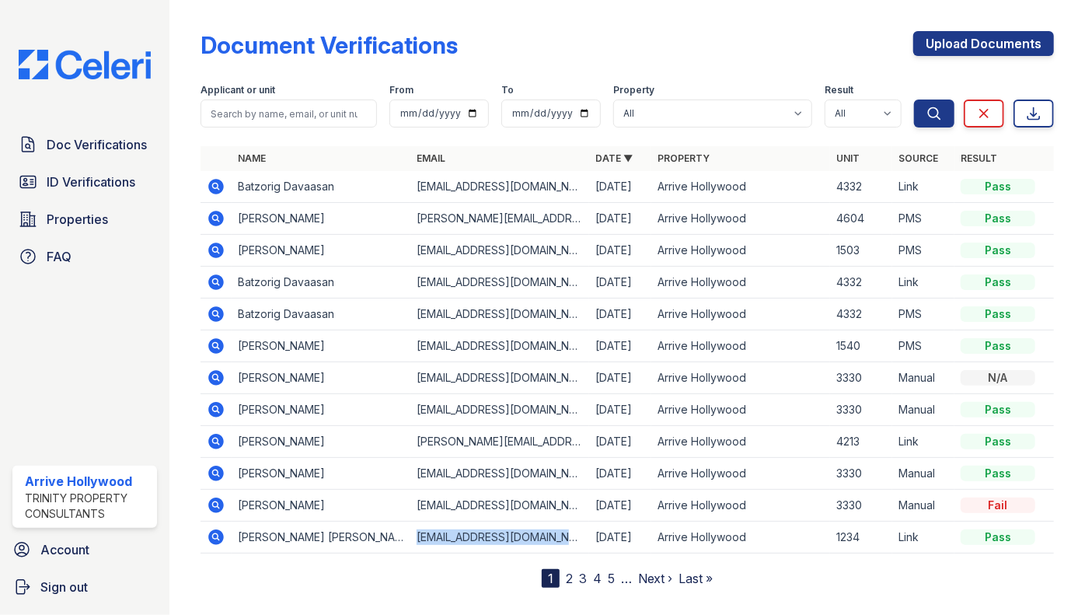
drag, startPoint x: 414, startPoint y: 535, endPoint x: 577, endPoint y: 535, distance: 163.2
click at [577, 535] on td "[EMAIL_ADDRESS][DOMAIN_NAME]" at bounding box center [499, 537] width 179 height 32
drag, startPoint x: 577, startPoint y: 535, endPoint x: 532, endPoint y: 536, distance: 45.1
click at [532, 536] on td "[EMAIL_ADDRESS][DOMAIN_NAME]" at bounding box center [499, 537] width 179 height 32
drag, startPoint x: 410, startPoint y: 536, endPoint x: 576, endPoint y: 536, distance: 166.3
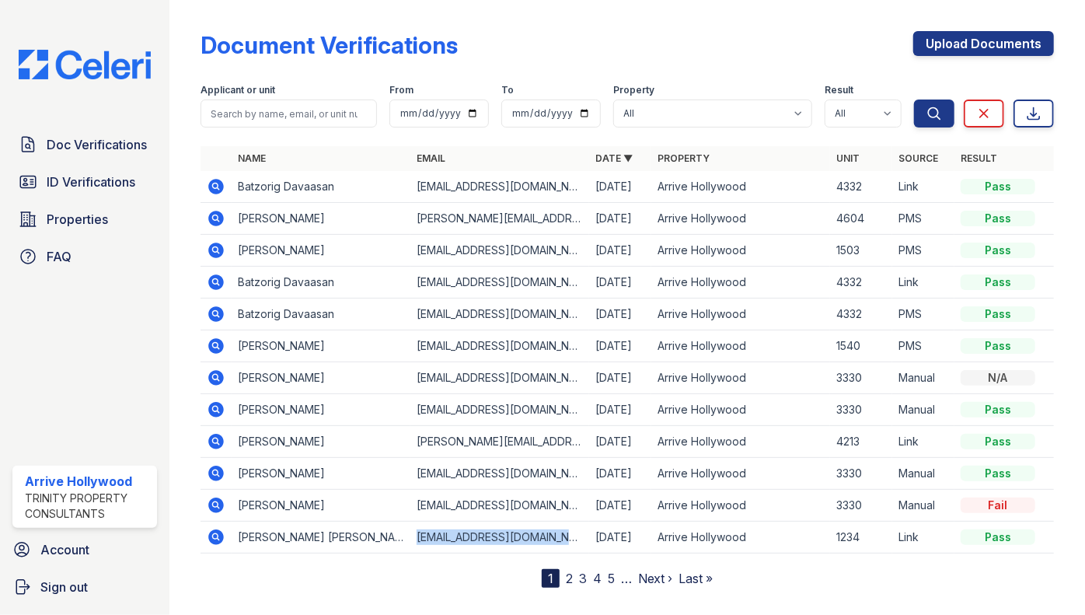
click at [576, 536] on td "[EMAIL_ADDRESS][DOMAIN_NAME]" at bounding box center [499, 537] width 179 height 32
drag, startPoint x: 576, startPoint y: 536, endPoint x: 546, endPoint y: 535, distance: 29.6
click at [546, 535] on td "[EMAIL_ADDRESS][DOMAIN_NAME]" at bounding box center [499, 537] width 179 height 32
click at [492, 565] on div "Name Email Date ▼ Property Unit Source Result Batzorig Davaasan [EMAIL_ADDRESS]…" at bounding box center [626, 366] width 853 height 441
click at [415, 575] on div "Name Email Date ▼ Property Unit Source Result Batzorig Davaasan [EMAIL_ADDRESS]…" at bounding box center [626, 366] width 853 height 441
